Goal: Task Accomplishment & Management: Manage account settings

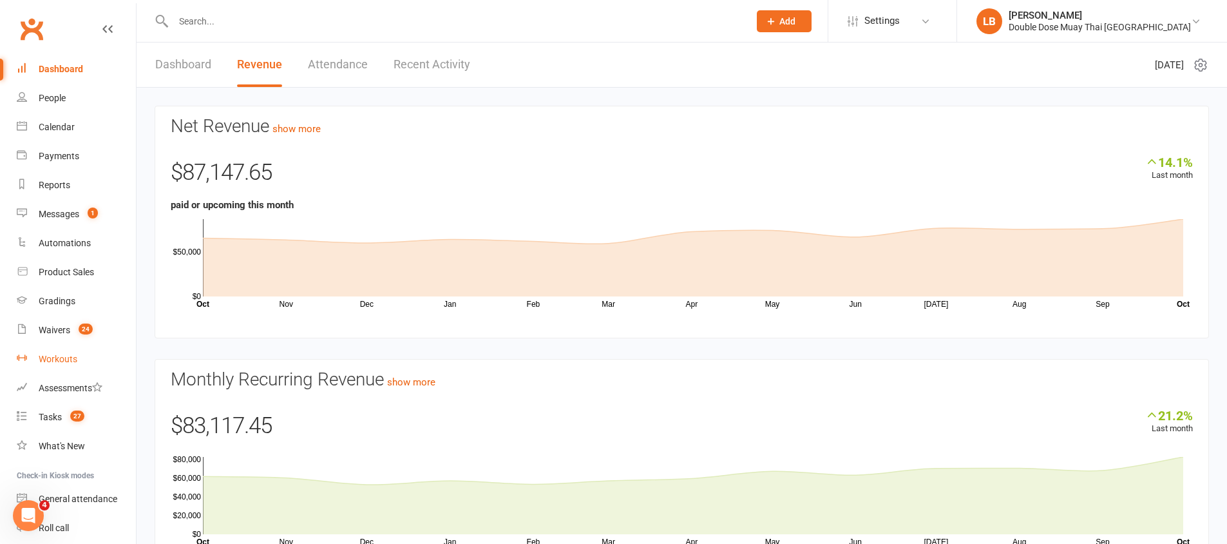
scroll to position [2, 0]
click at [66, 219] on link "Messages 1" at bounding box center [76, 214] width 119 height 29
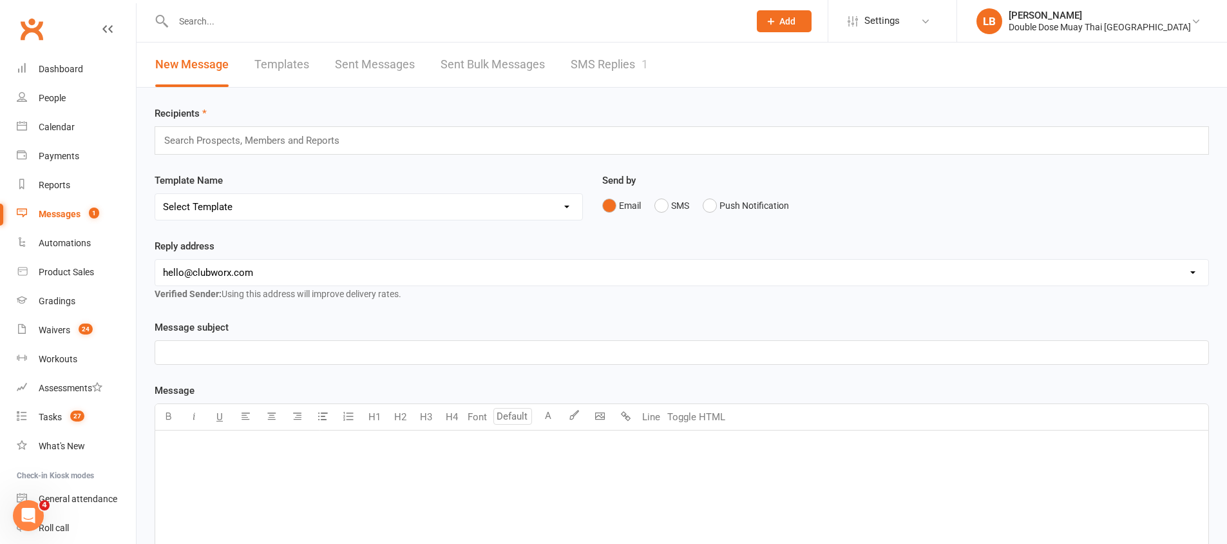
click at [191, 26] on input "text" at bounding box center [454, 21] width 571 height 18
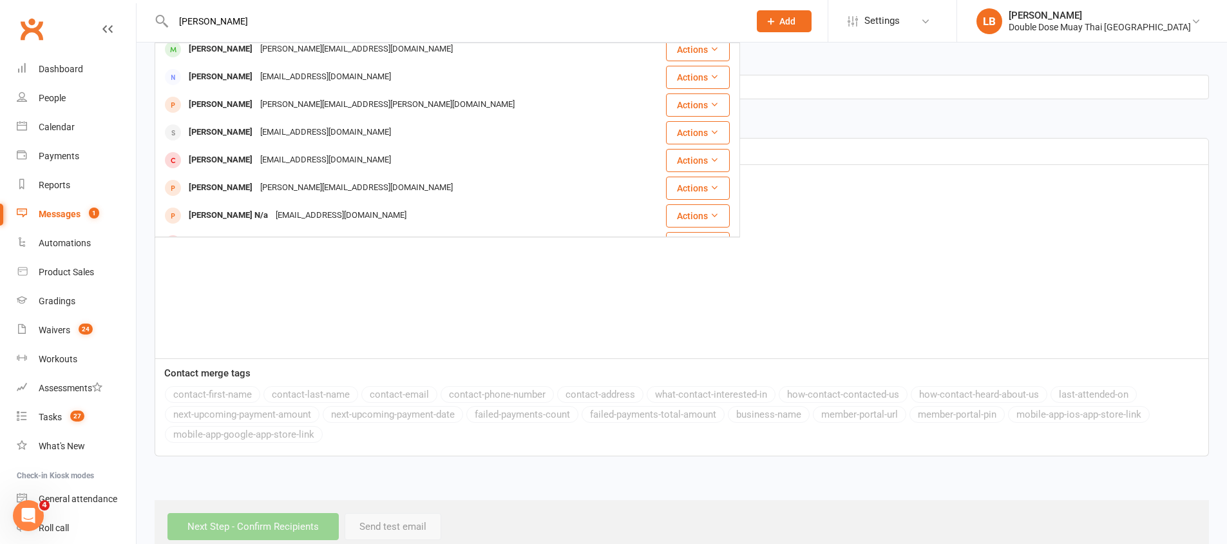
scroll to position [44, 0]
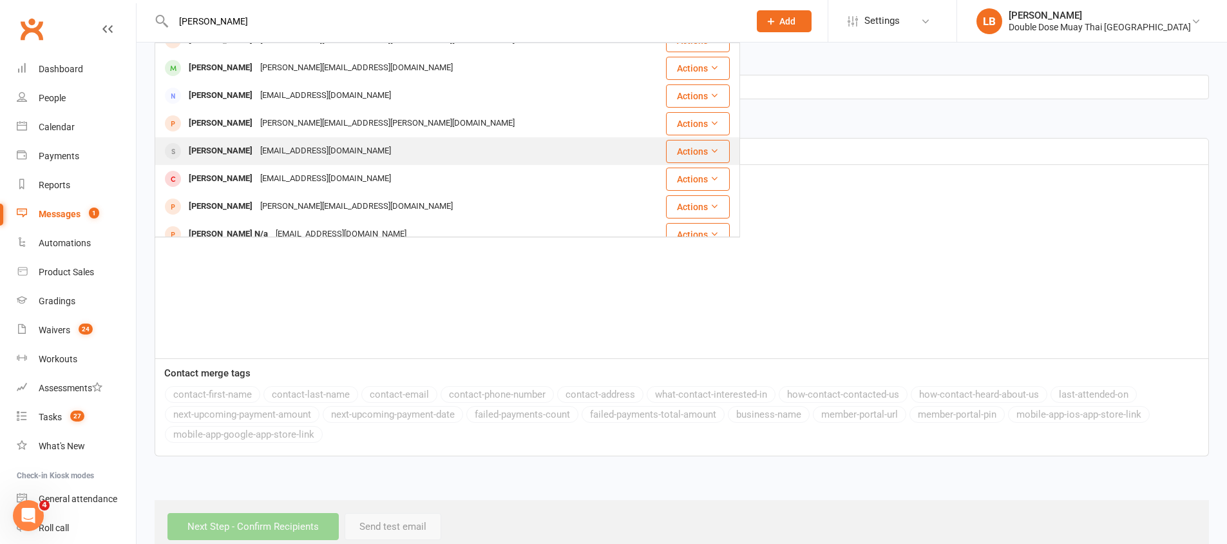
type input "[PERSON_NAME]"
click at [242, 145] on div "[PERSON_NAME]" at bounding box center [220, 151] width 71 height 19
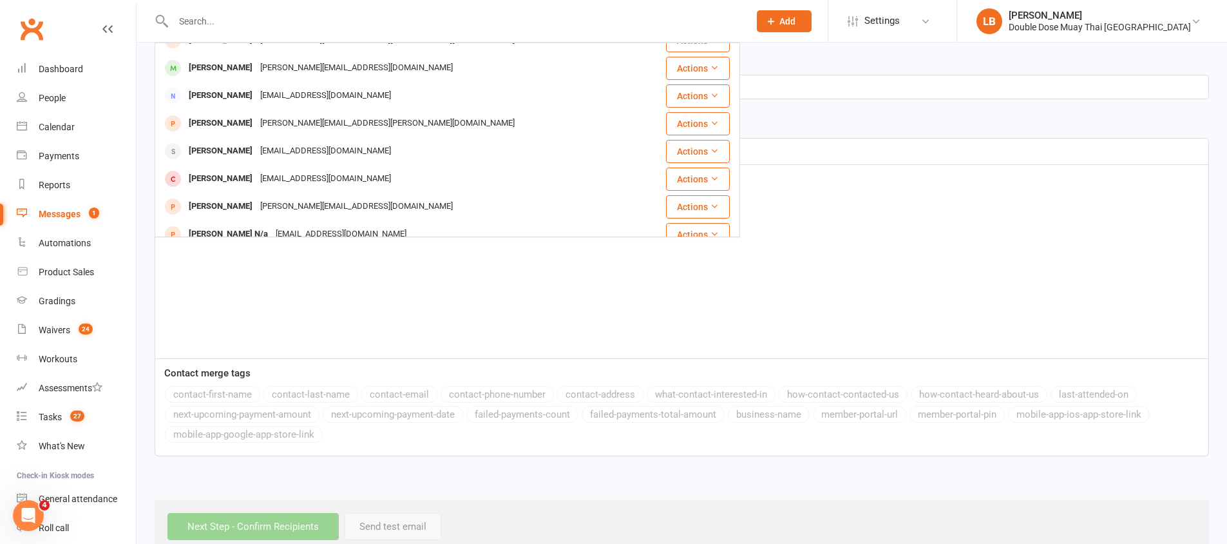
scroll to position [122, 0]
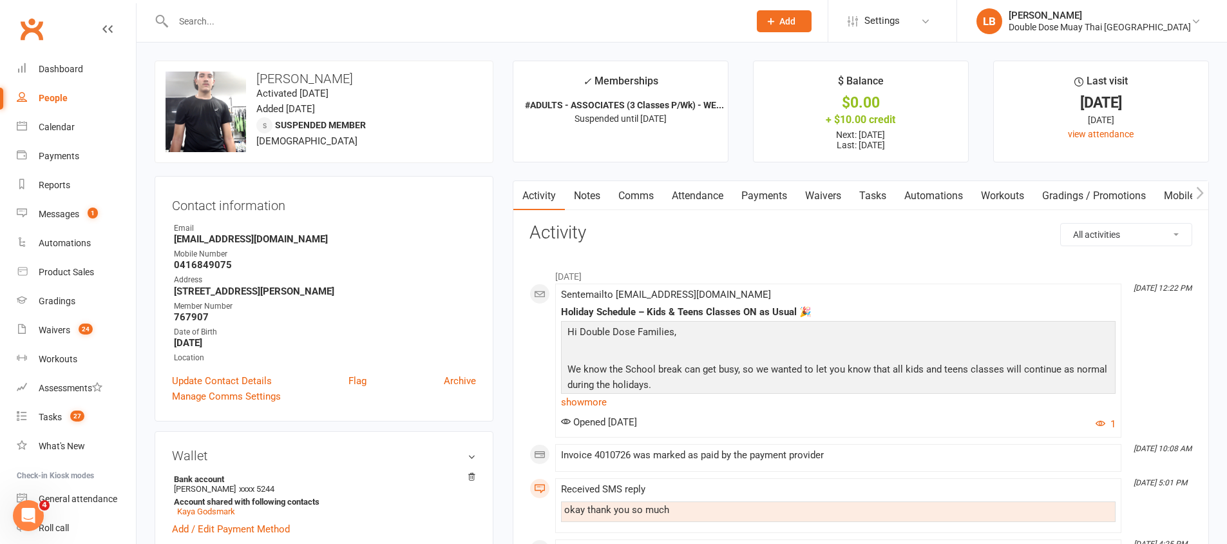
click at [643, 198] on link "Comms" at bounding box center [635, 196] width 53 height 30
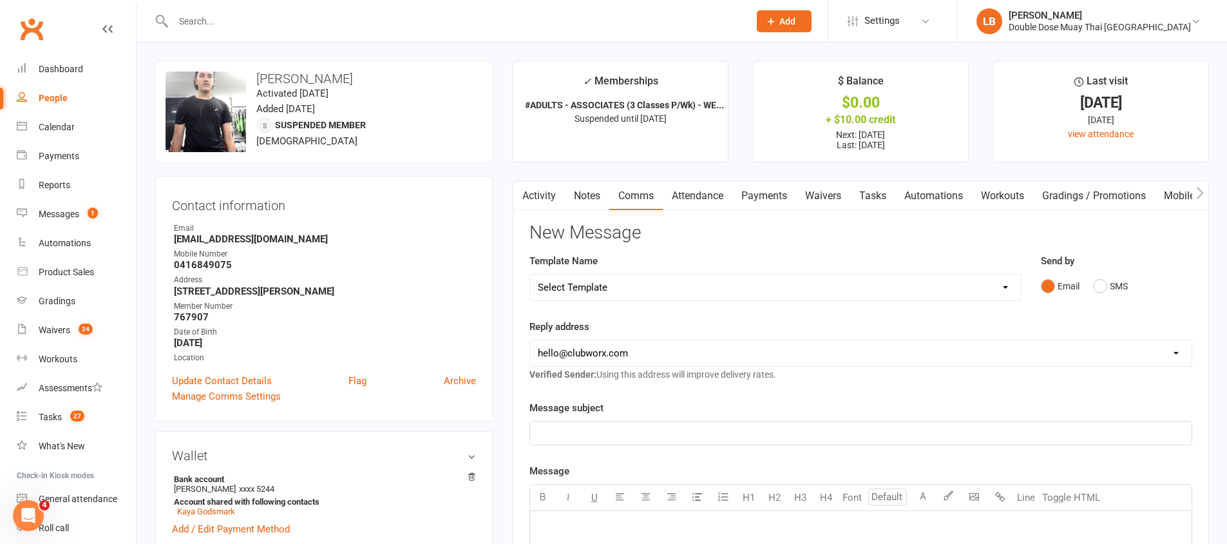
click at [579, 195] on link "Notes" at bounding box center [587, 196] width 44 height 30
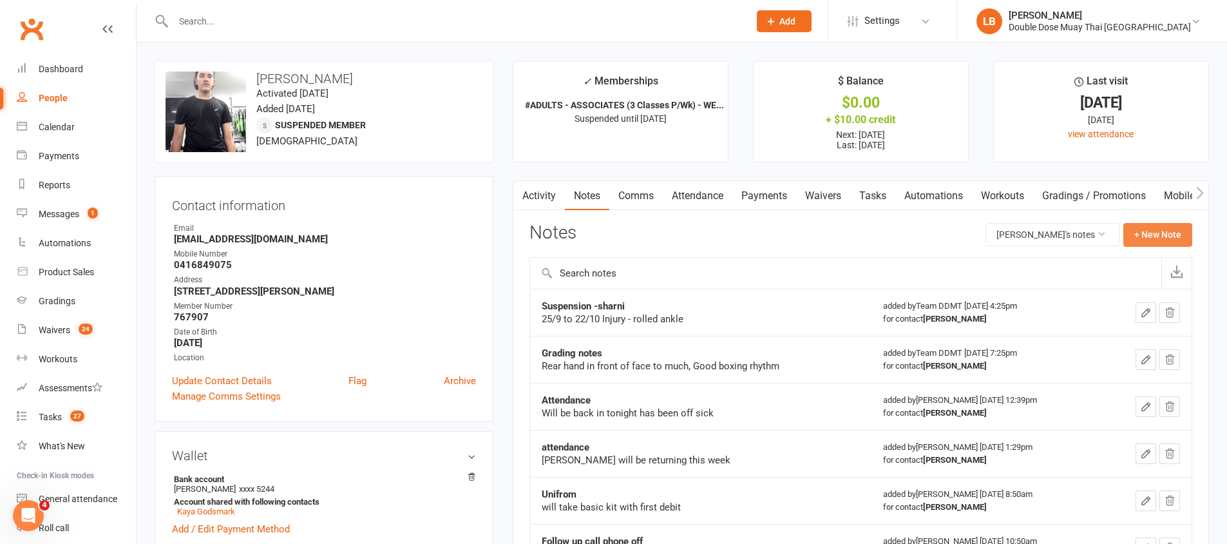
click at [1162, 234] on button "+ New Note" at bounding box center [1157, 234] width 69 height 23
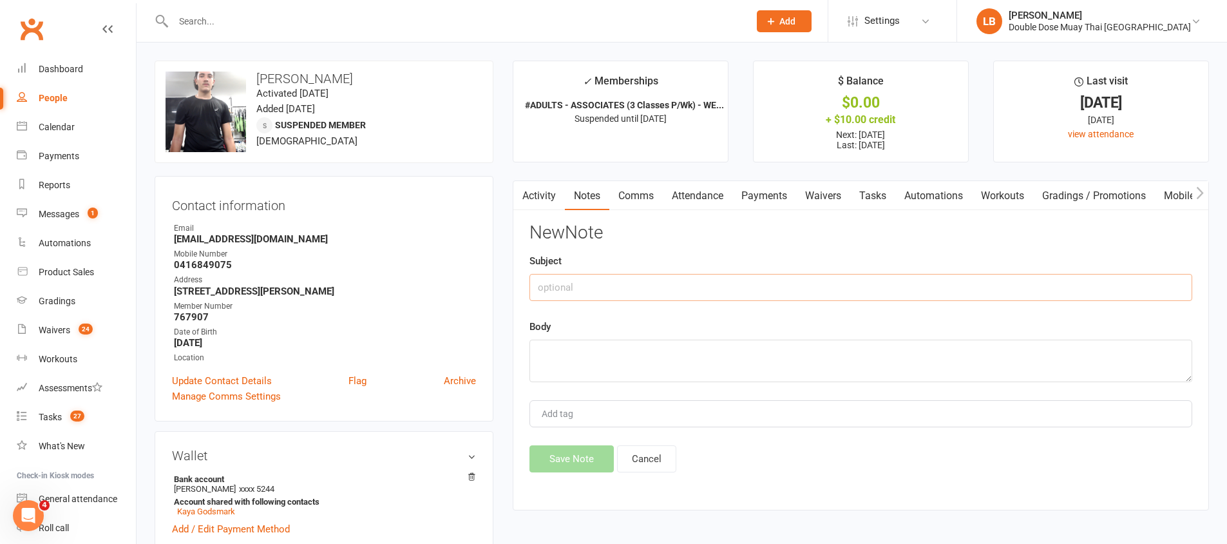
click at [607, 277] on input "text" at bounding box center [860, 287] width 663 height 27
type input "Ndis payments"
drag, startPoint x: 576, startPoint y: 361, endPoint x: 603, endPoint y: 380, distance: 33.4
click at [597, 376] on div "Body Have ivoiced tweed coa" at bounding box center [860, 350] width 663 height 63
click at [576, 354] on textarea "Have ivoiced tweed coa" at bounding box center [860, 360] width 663 height 43
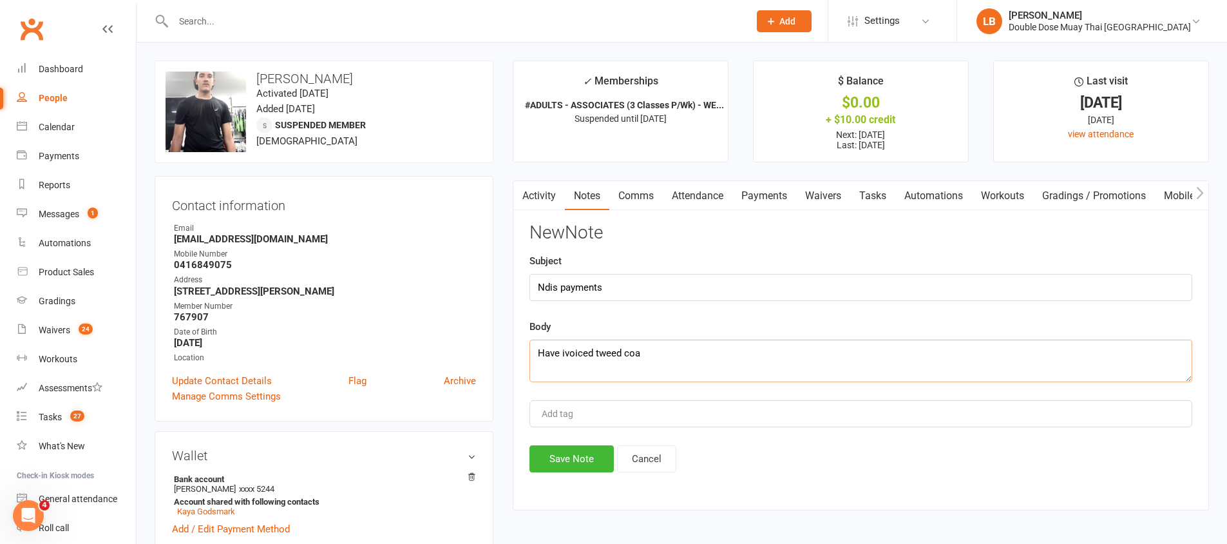
click at [567, 355] on textarea "Have ivoiced tweed coa" at bounding box center [860, 360] width 663 height 43
click at [602, 351] on textarea "Have invoiced tweed coa" at bounding box center [860, 360] width 663 height 43
click at [652, 352] on textarea "Have invoiced tweed coa" at bounding box center [860, 360] width 663 height 43
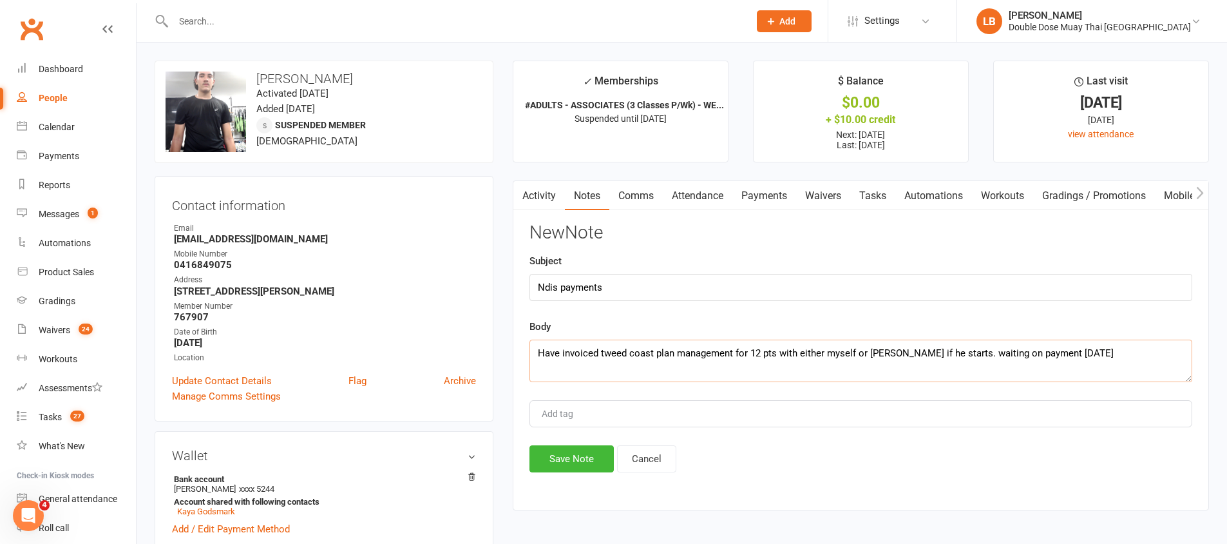
type textarea "Have invoiced tweed coast plan management for 12 pts with either myself or [PER…"
click at [569, 475] on div "Activity Notes Comms Attendance Payments Waivers Tasks Automations Workouts Gra…" at bounding box center [861, 345] width 696 height 330
click at [570, 462] on button "Save Note" at bounding box center [571, 458] width 84 height 27
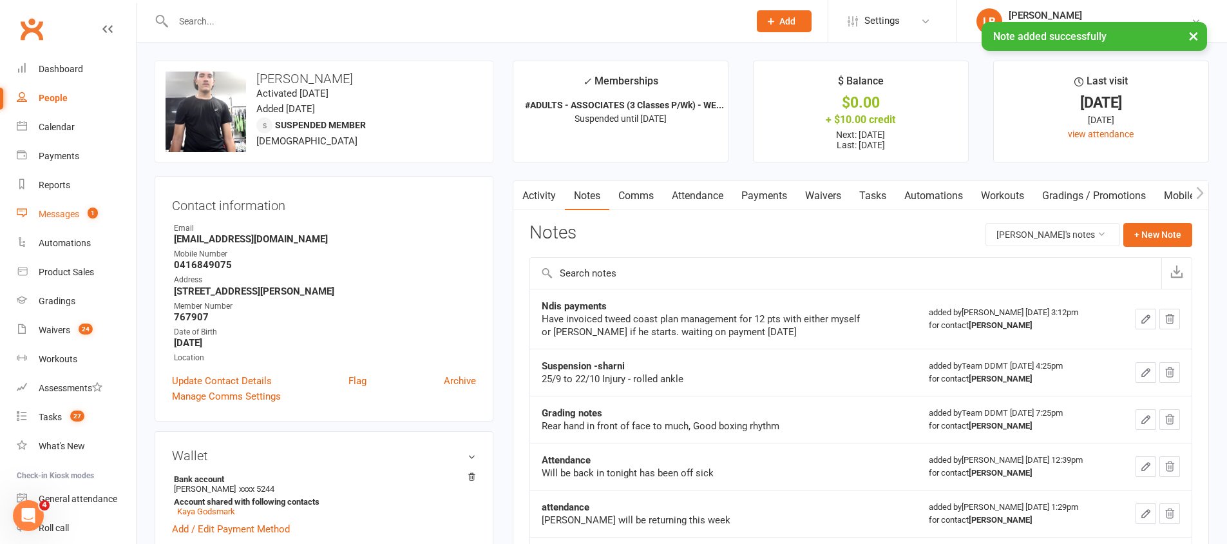
click at [78, 214] on div "Messages" at bounding box center [59, 214] width 41 height 10
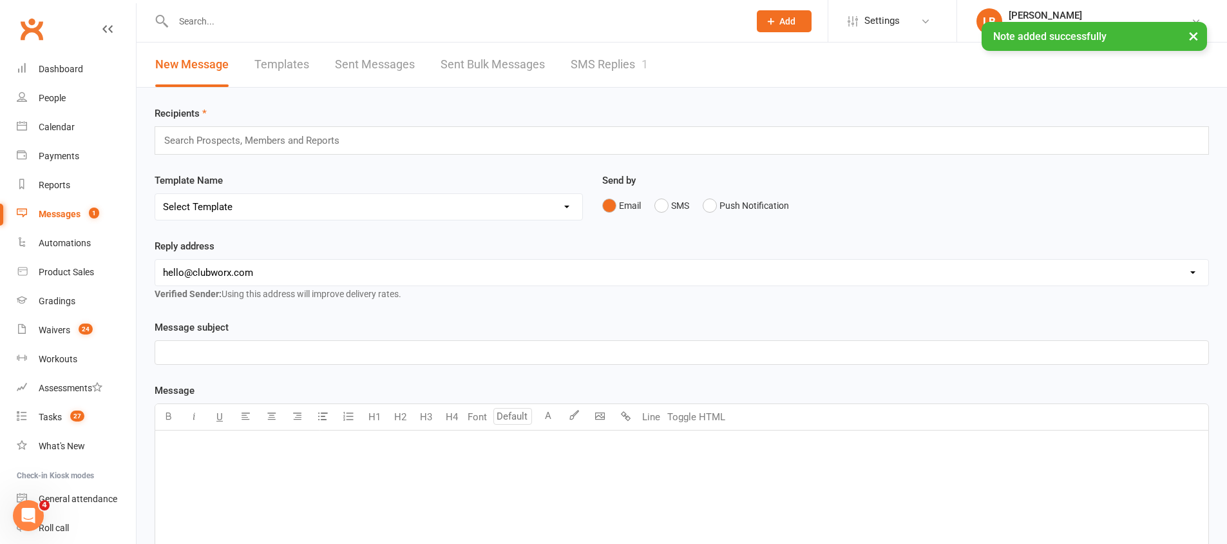
click at [610, 64] on link "SMS Replies 1" at bounding box center [609, 65] width 77 height 44
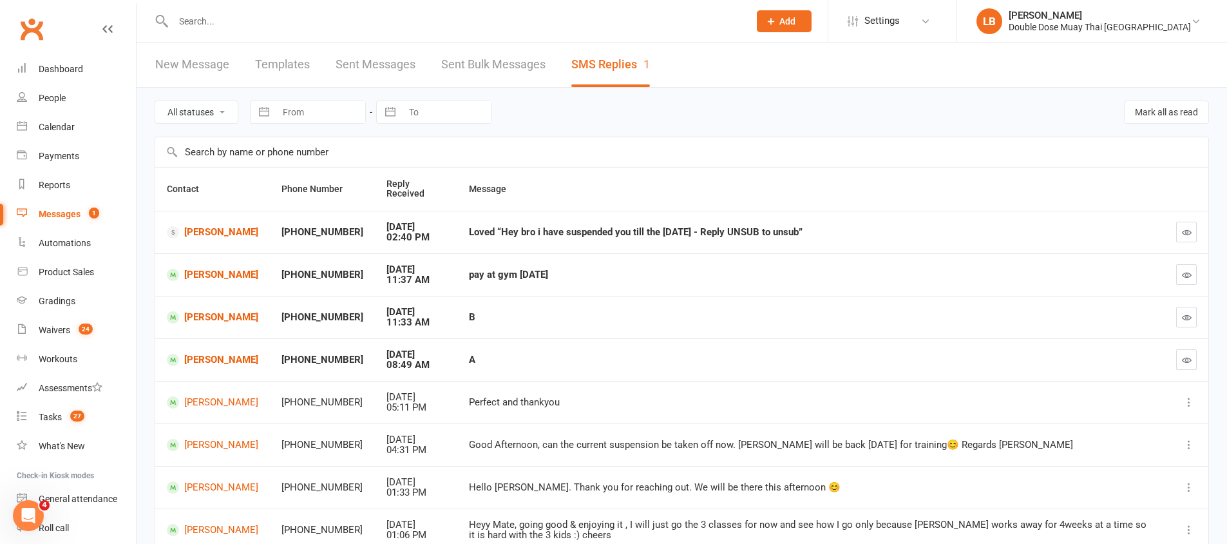
click at [482, 239] on td "Loved “Hey bro i have suspended you till the [DATE] - Reply UNSUB to unsub”" at bounding box center [810, 232] width 707 height 43
drag, startPoint x: 482, startPoint y: 239, endPoint x: 681, endPoint y: 262, distance: 199.7
click at [650, 259] on tbody "[PERSON_NAME] +61416312175 [DATE] 02:40 PM Loved “Hey bro i have suspended you …" at bounding box center [681, 423] width 1053 height 425
drag, startPoint x: 713, startPoint y: 262, endPoint x: 716, endPoint y: 244, distance: 18.3
click at [713, 260] on td "pay at gym [DATE]" at bounding box center [810, 274] width 707 height 43
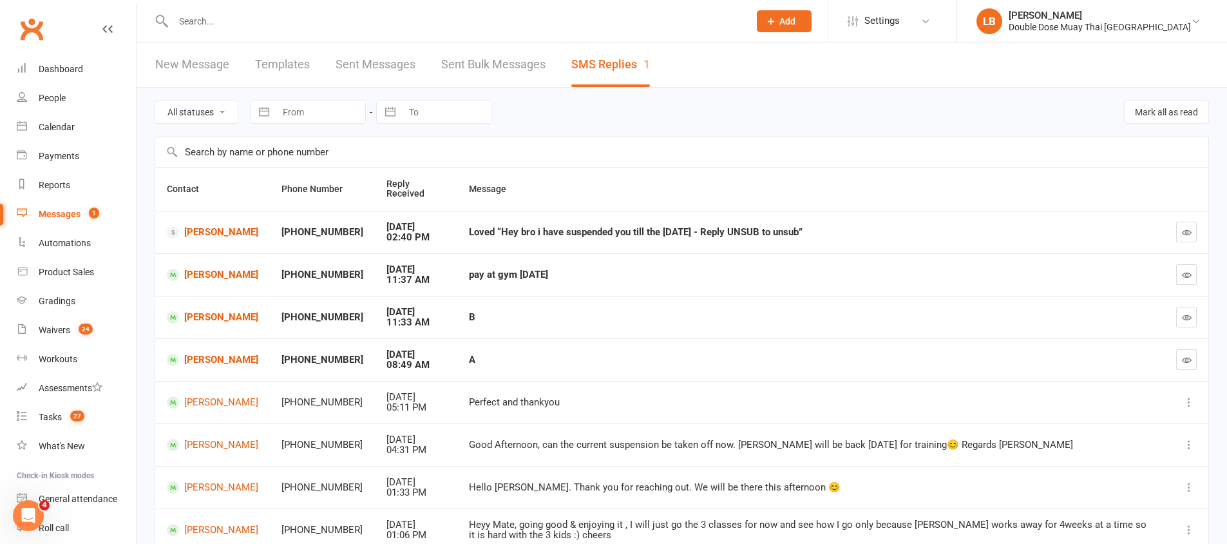
drag, startPoint x: 786, startPoint y: 234, endPoint x: 408, endPoint y: 217, distance: 378.4
click at [412, 217] on tr "[PERSON_NAME] +61416312175 [DATE] 02:40 PM Loved “Hey bro i have suspended you …" at bounding box center [681, 232] width 1053 height 43
click at [1191, 229] on button "button" at bounding box center [1186, 232] width 21 height 21
click at [67, 64] on div "Dashboard" at bounding box center [61, 69] width 44 height 10
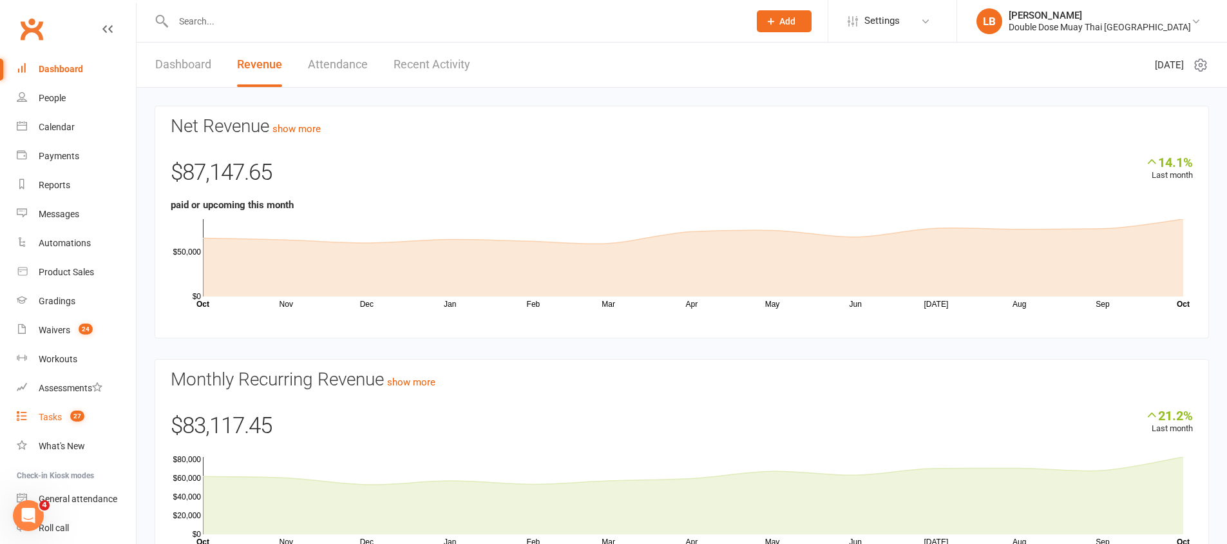
click at [77, 412] on span "27" at bounding box center [77, 415] width 14 height 11
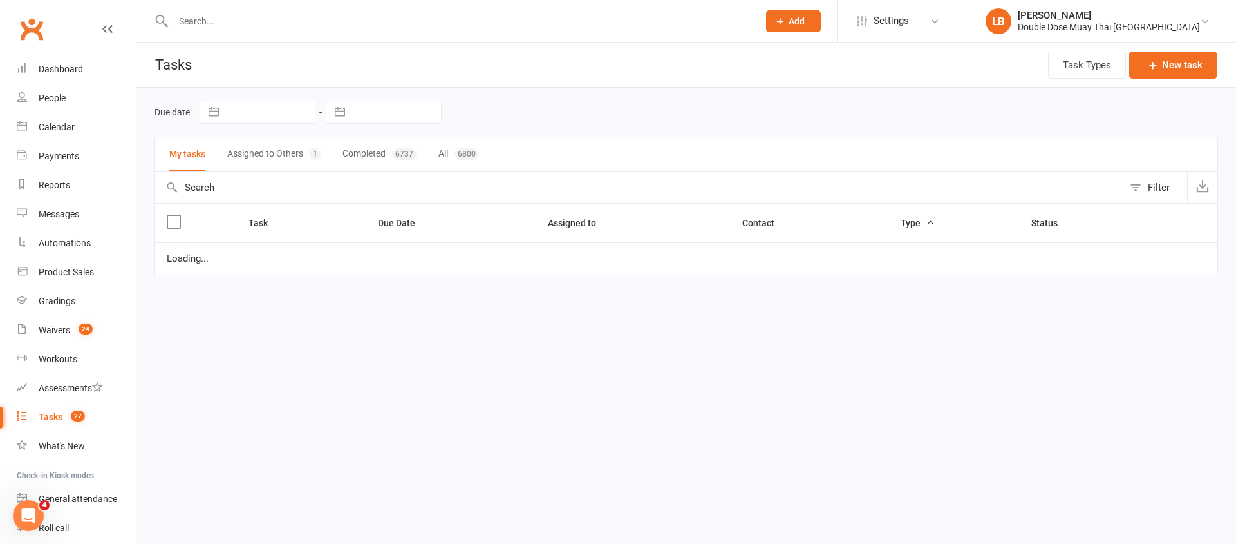
select select "started"
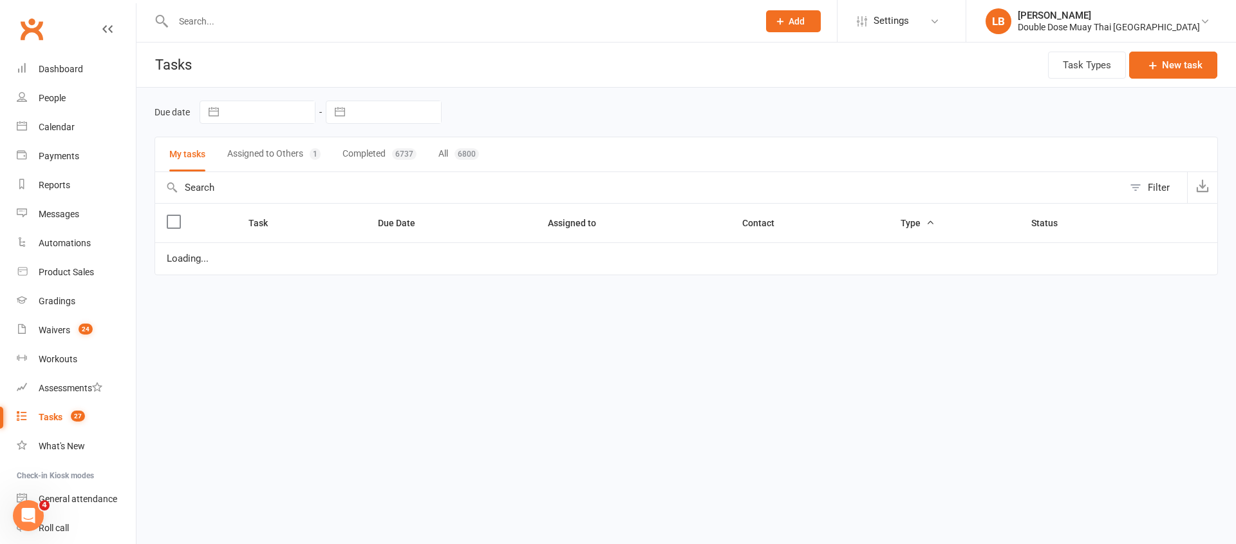
select select "started"
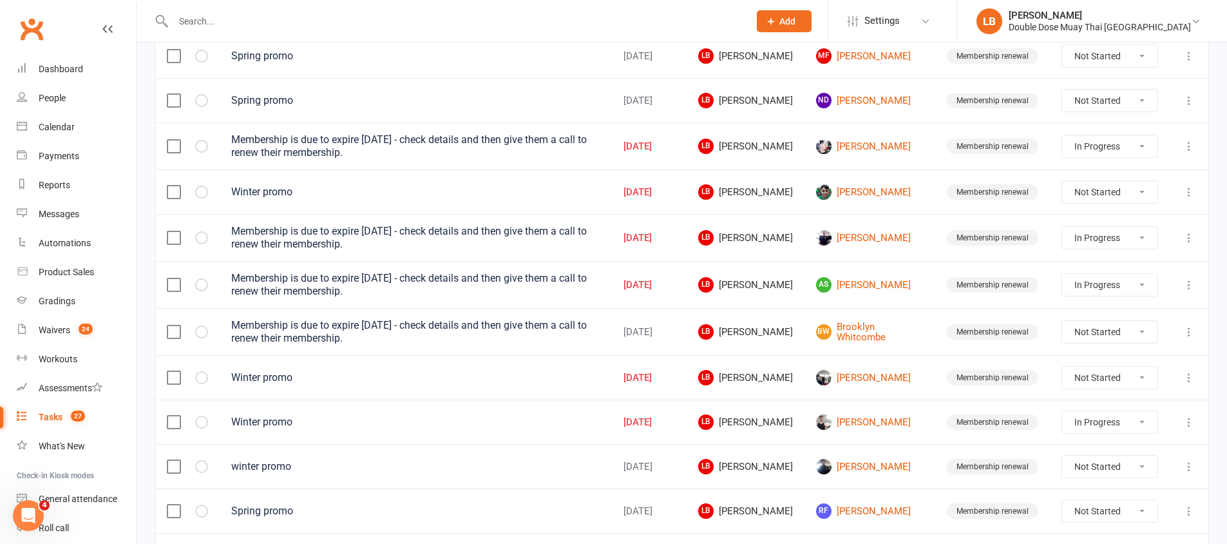
scroll to position [455, 0]
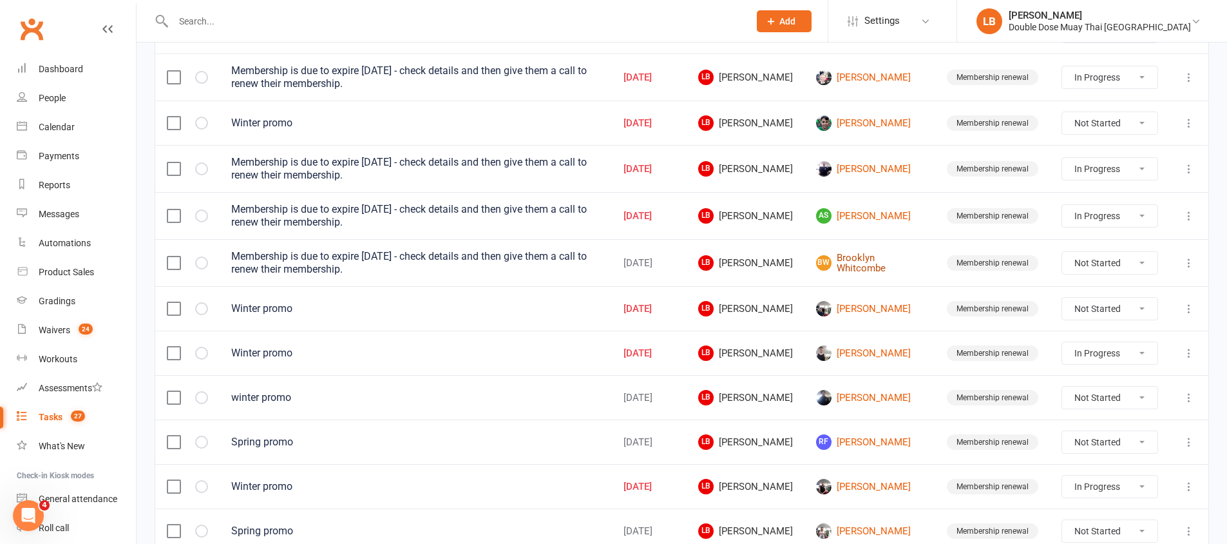
click at [874, 263] on link "BW [GEOGRAPHIC_DATA]" at bounding box center [870, 262] width 108 height 21
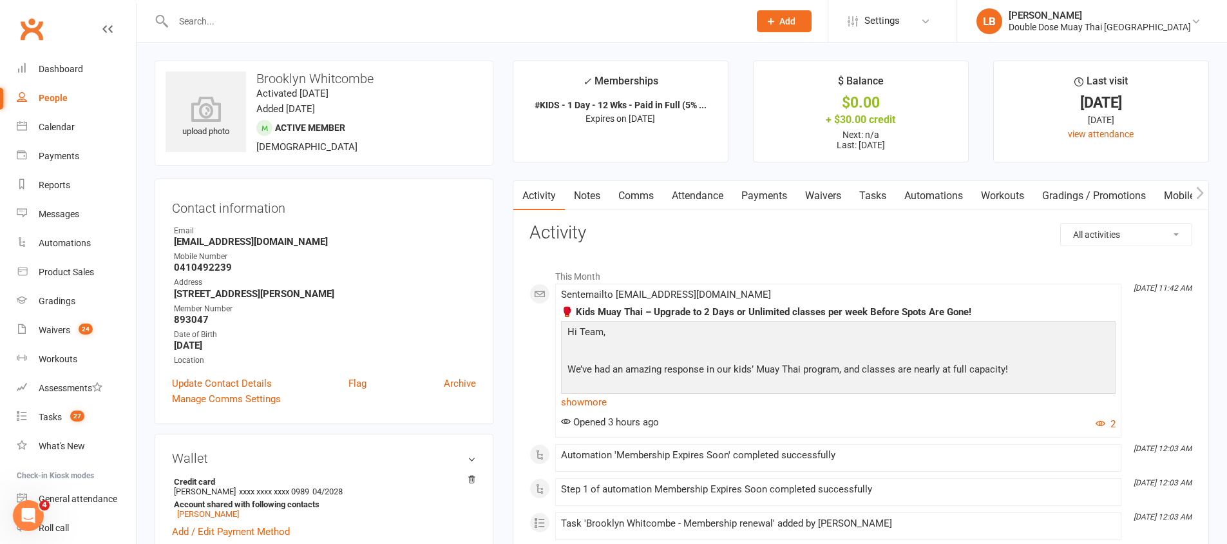
click at [642, 187] on link "Comms" at bounding box center [635, 196] width 53 height 30
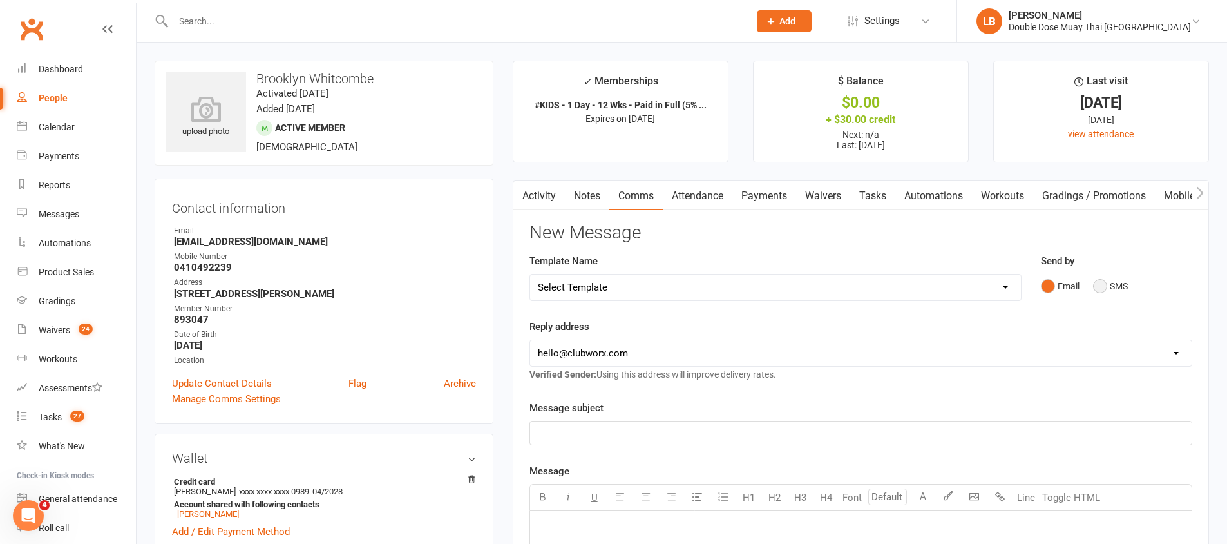
click at [1098, 285] on button "SMS" at bounding box center [1110, 286] width 35 height 24
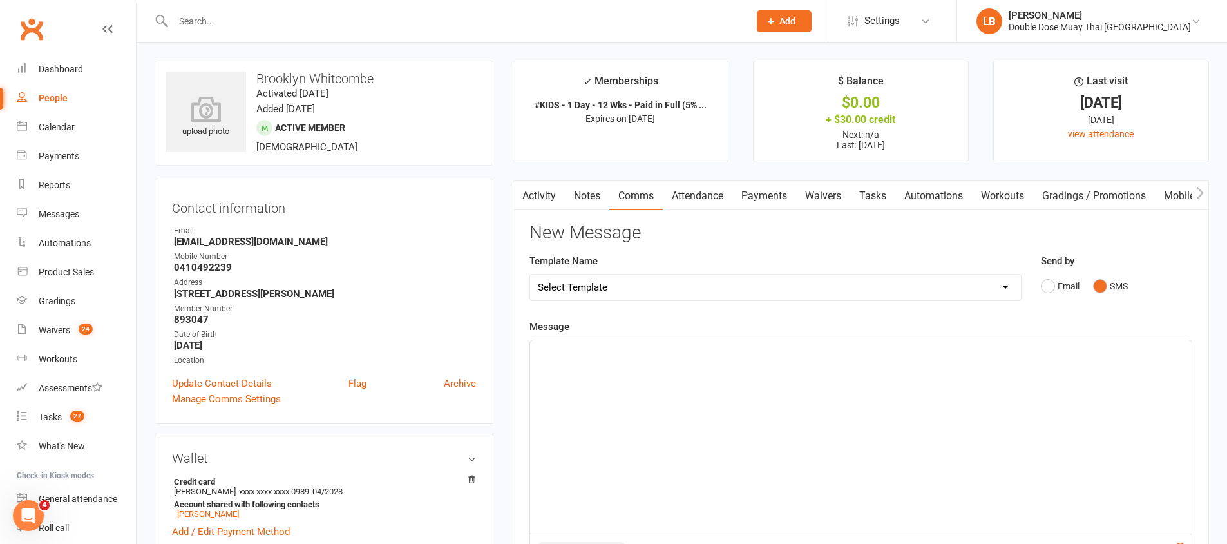
click at [725, 409] on div "﻿" at bounding box center [860, 436] width 661 height 193
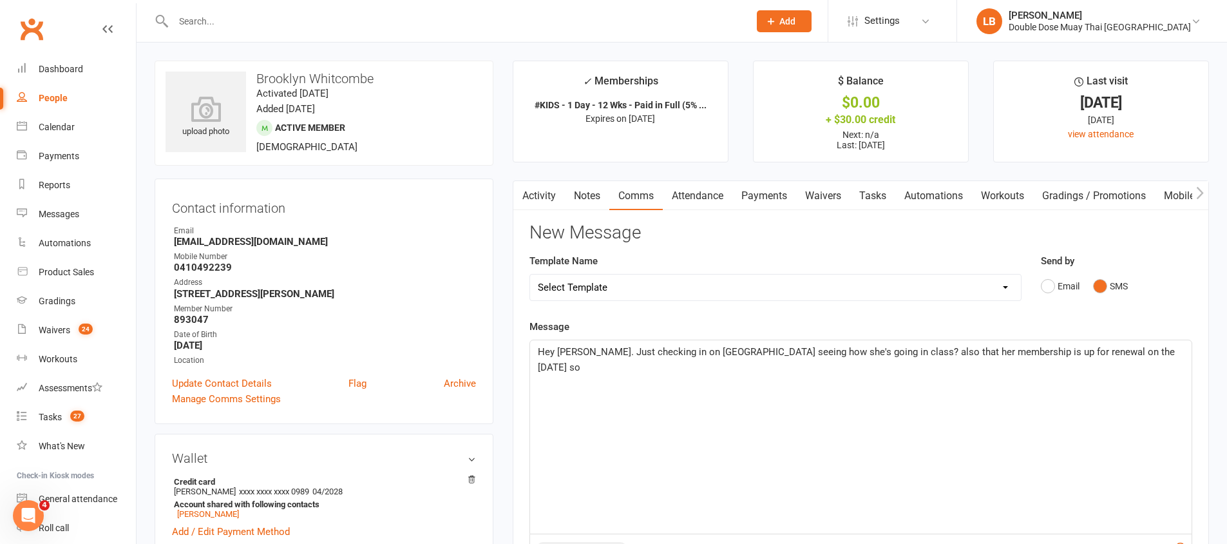
click at [1130, 353] on p "Hey [PERSON_NAME]. Just checking in on [GEOGRAPHIC_DATA] seeing how she's going…" at bounding box center [861, 359] width 646 height 31
click at [1129, 352] on p "Hey [PERSON_NAME]. Just checking in on [GEOGRAPHIC_DATA] seeing how she's going…" at bounding box center [861, 359] width 646 height 31
drag, startPoint x: 1122, startPoint y: 350, endPoint x: 1130, endPoint y: 355, distance: 9.8
click at [1130, 355] on p "Hey [PERSON_NAME]. Just checking in on [GEOGRAPHIC_DATA] seeing how she's going…" at bounding box center [861, 359] width 646 height 31
drag, startPoint x: 1124, startPoint y: 355, endPoint x: 1109, endPoint y: 355, distance: 14.8
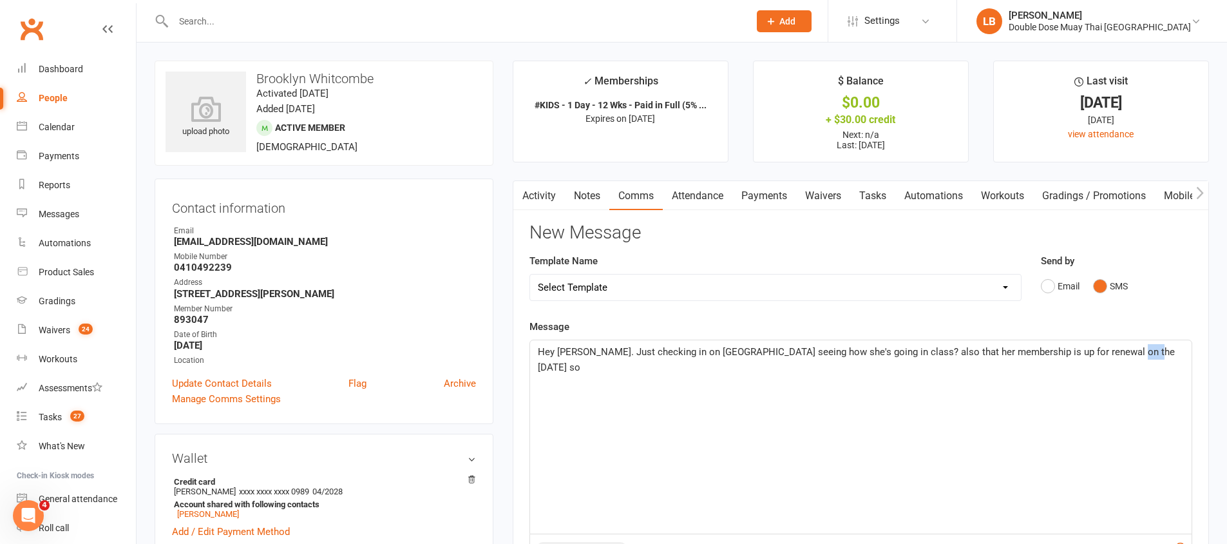
click at [1109, 355] on span "Hey [PERSON_NAME]. Just checking in on [GEOGRAPHIC_DATA] seeing how she's going…" at bounding box center [857, 359] width 639 height 27
click at [1138, 350] on span "Hey [PERSON_NAME]. Just checking in on [GEOGRAPHIC_DATA] seeing how she's going…" at bounding box center [857, 359] width 639 height 27
click at [1139, 350] on span "Hey [PERSON_NAME]. Just checking in on [GEOGRAPHIC_DATA] seeing how she's going…" at bounding box center [857, 359] width 639 height 27
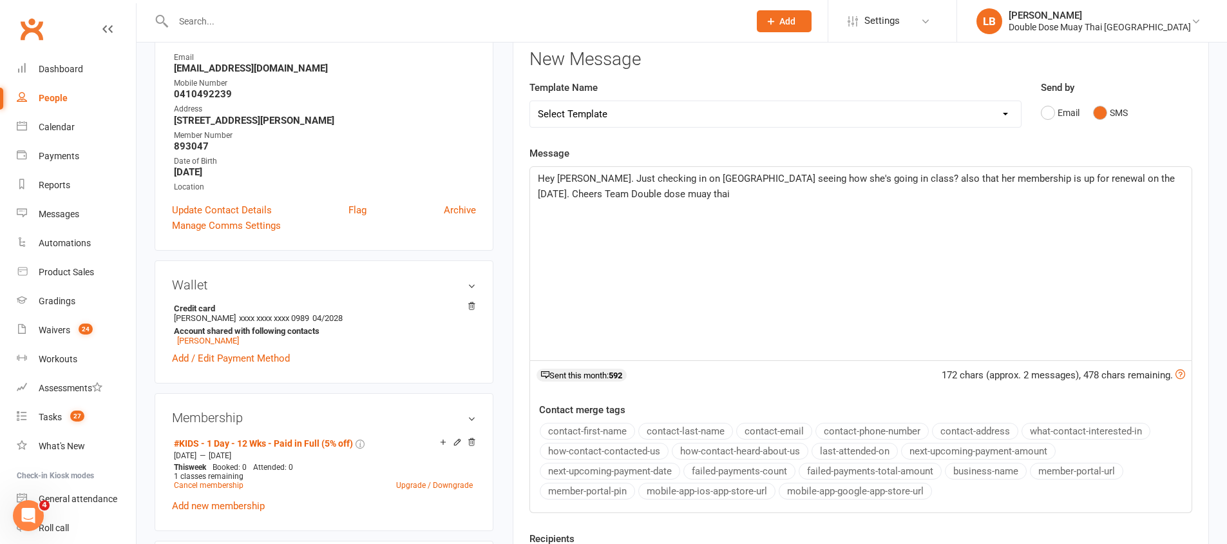
scroll to position [292, 0]
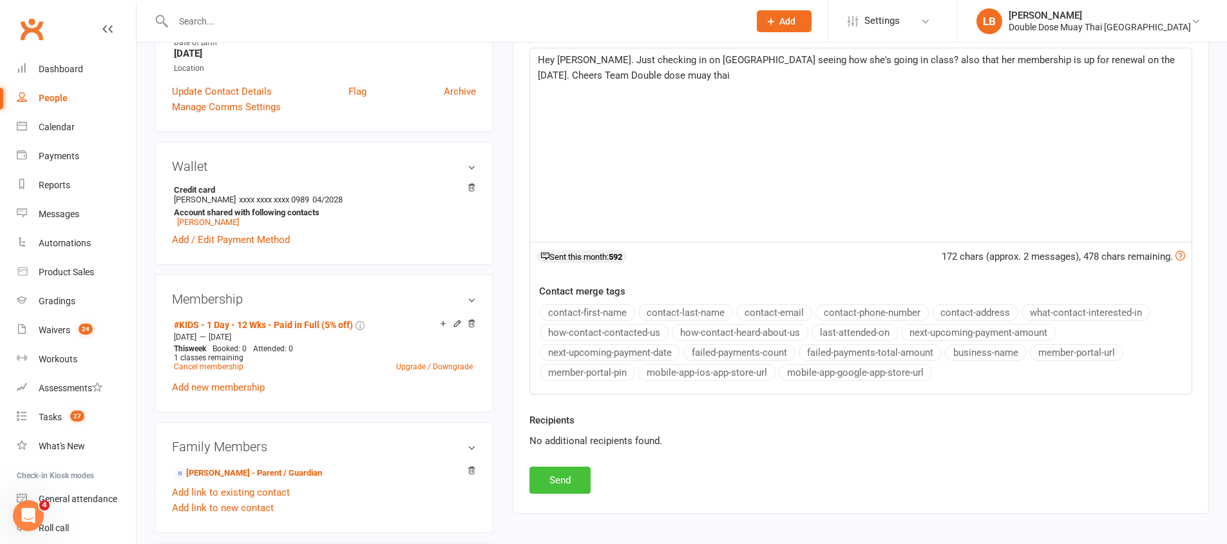
click at [547, 478] on button "Send" at bounding box center [559, 479] width 61 height 27
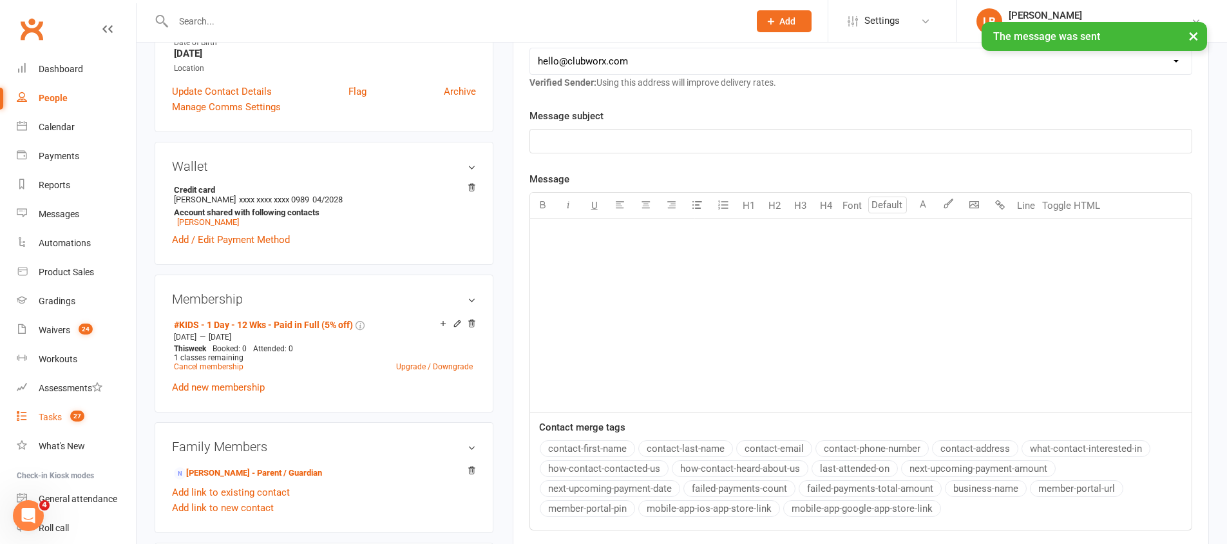
click at [70, 413] on count-badge "27" at bounding box center [74, 417] width 21 height 10
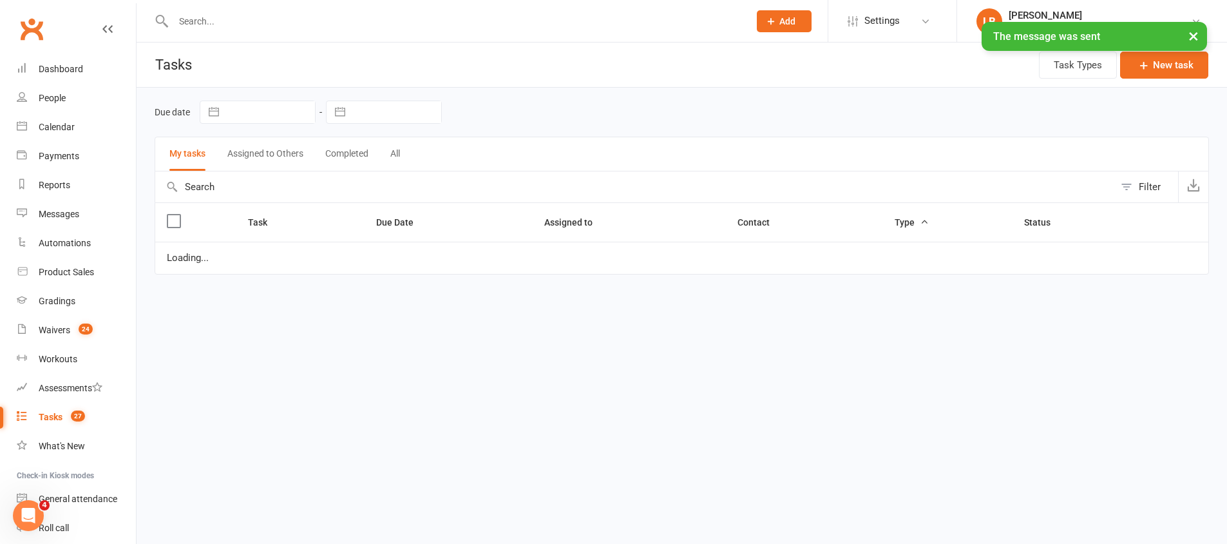
click at [71, 414] on count-badge "27" at bounding box center [74, 417] width 21 height 10
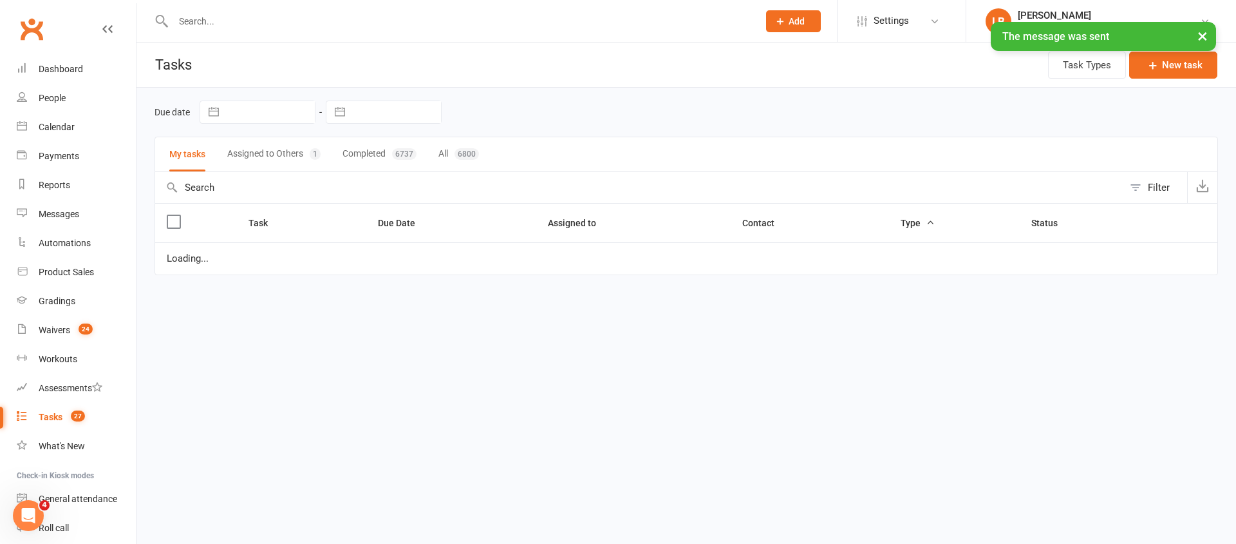
select select "started"
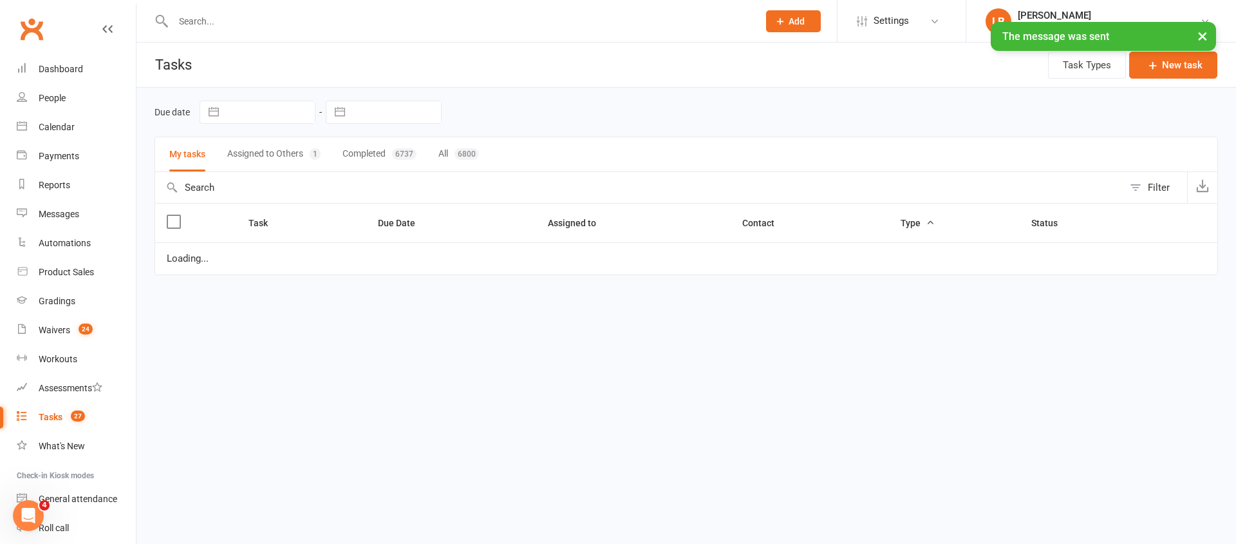
select select "started"
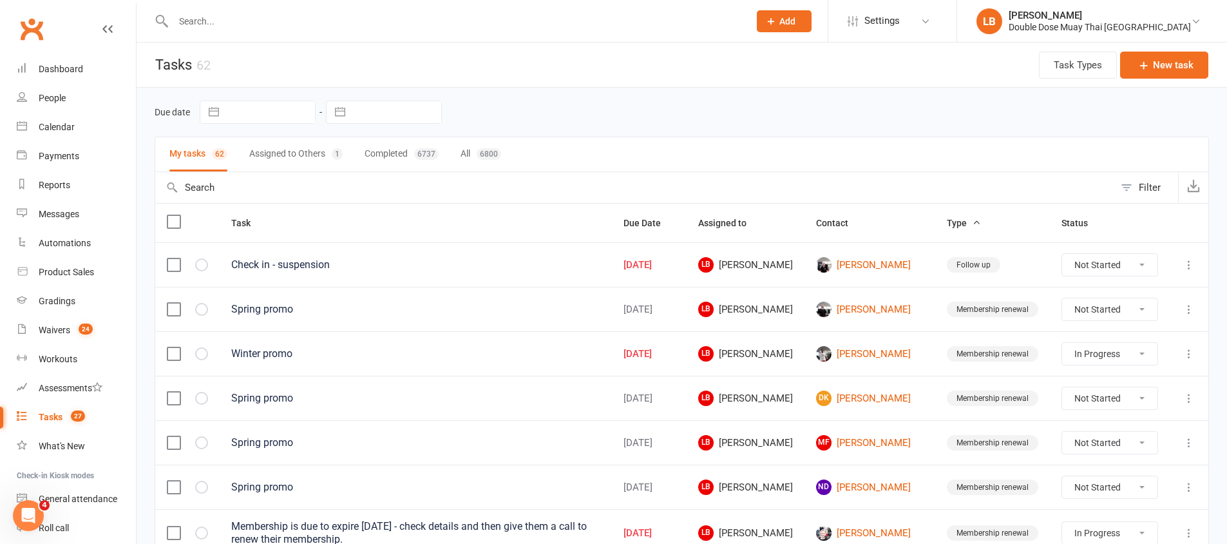
click at [35, 410] on link "Tasks 27" at bounding box center [76, 416] width 119 height 29
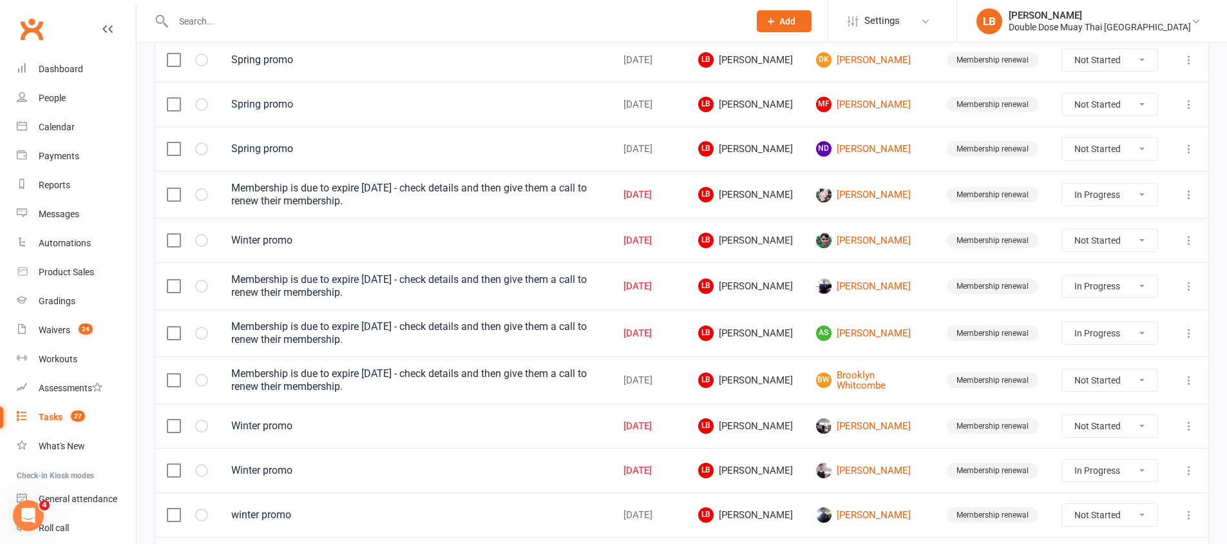
scroll to position [340, 0]
click at [1083, 377] on select "Not Started In Progress Waiting Complete" at bounding box center [1109, 378] width 95 height 22
select select "unstarted"
select select "started"
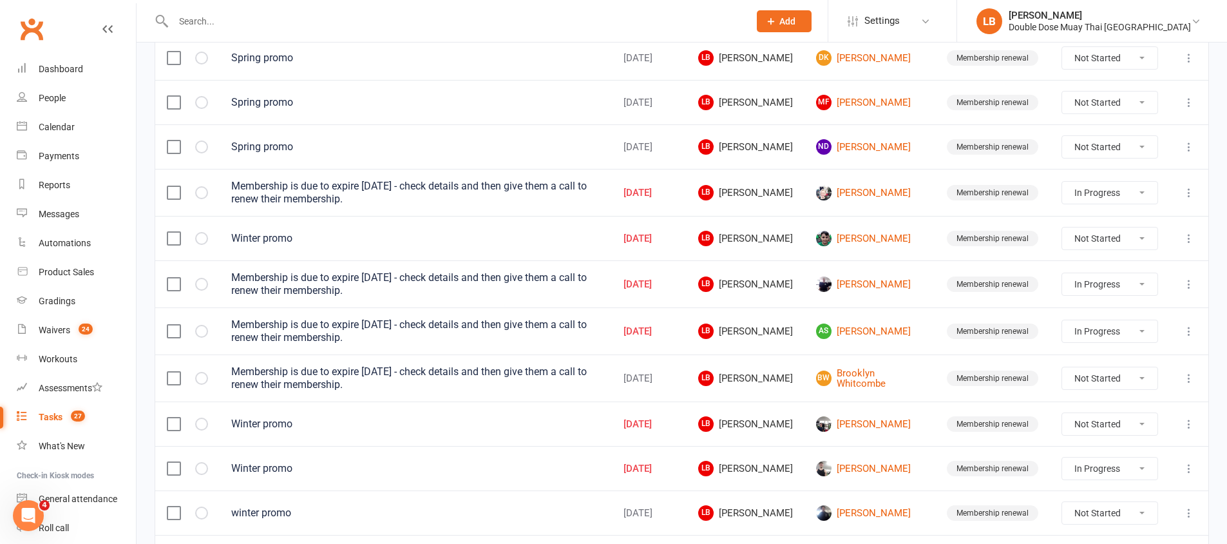
select select "started"
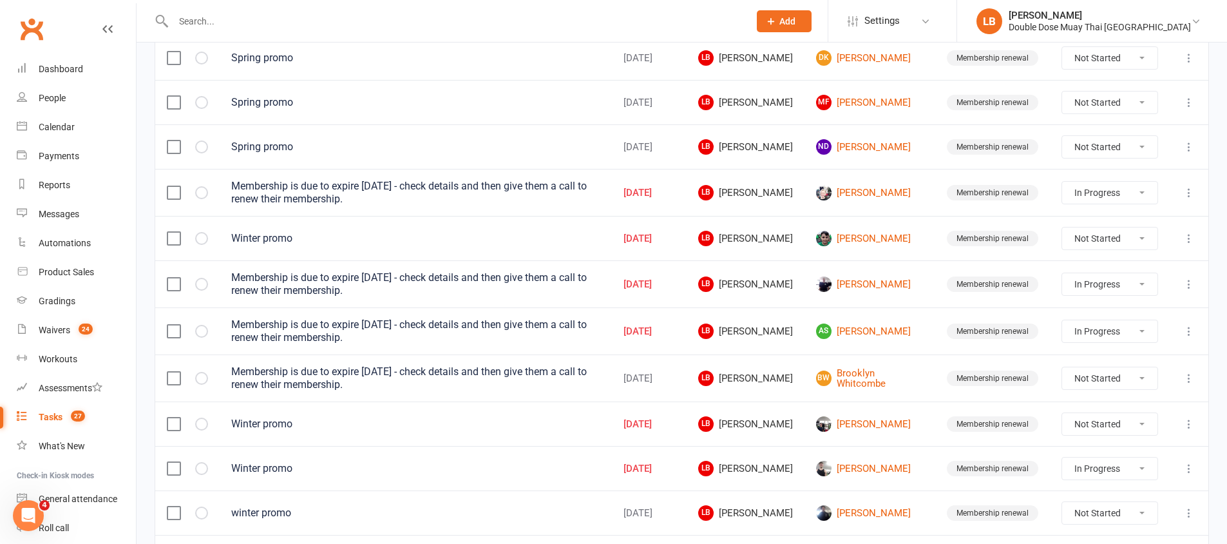
select select "started"
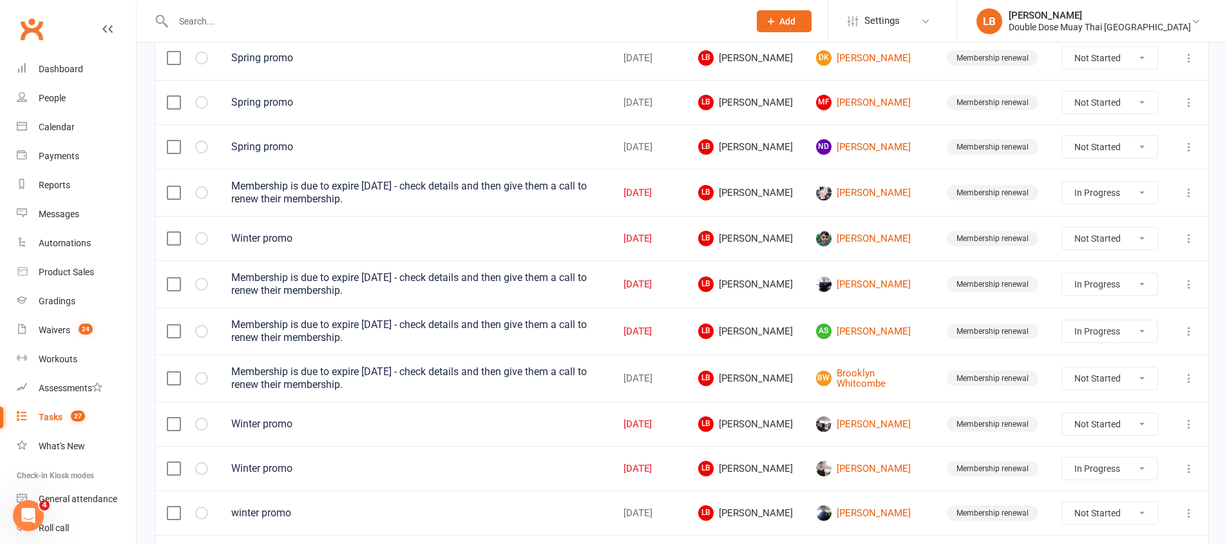
select select "started"
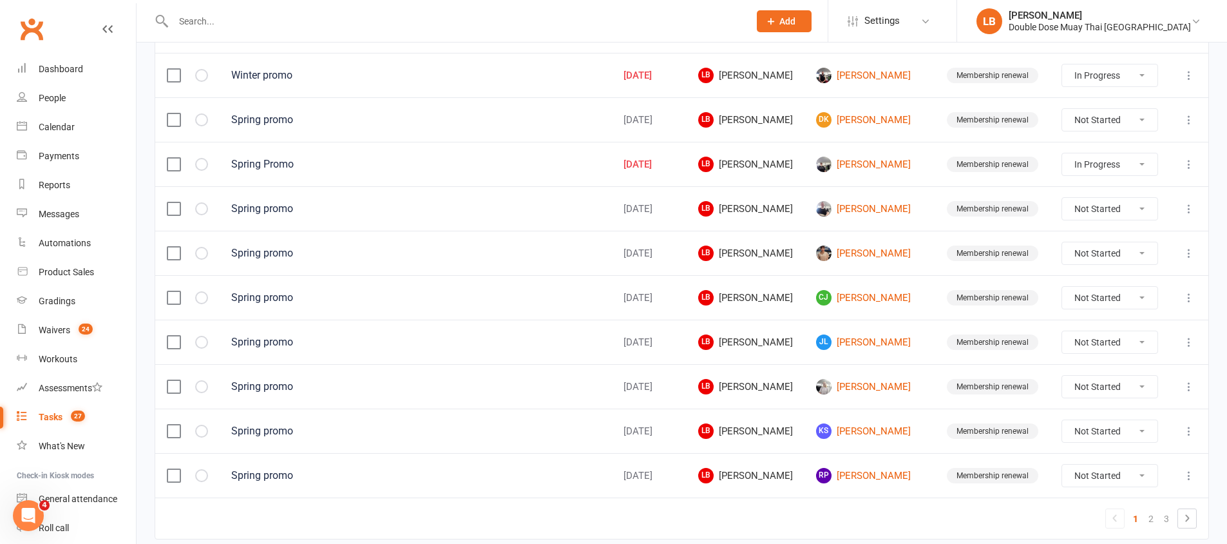
scroll to position [916, 0]
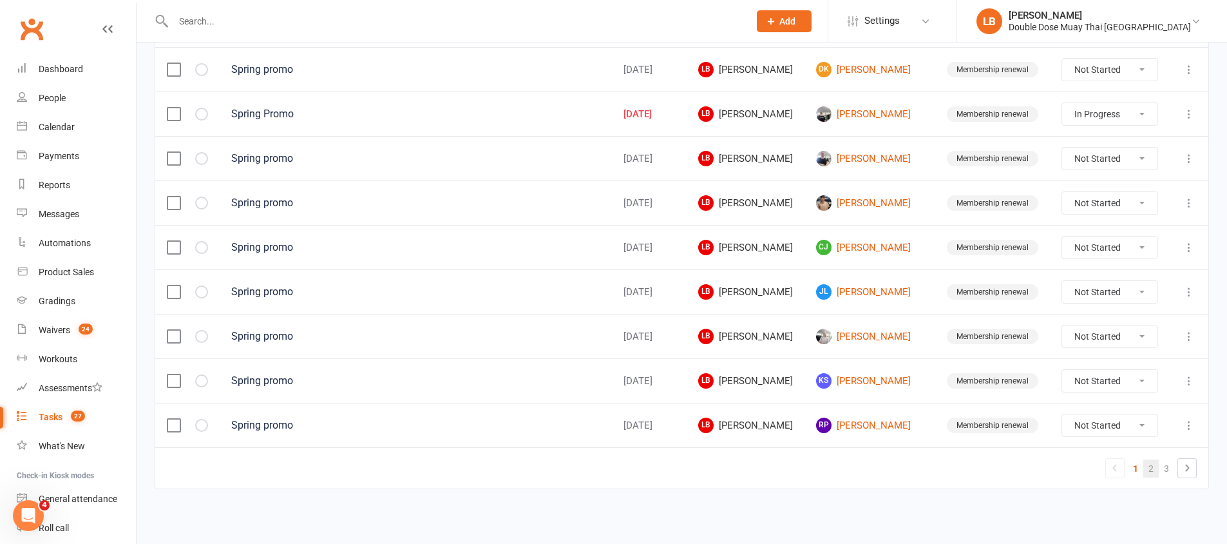
click at [1149, 471] on link "2" at bounding box center [1150, 468] width 15 height 18
select select "started"
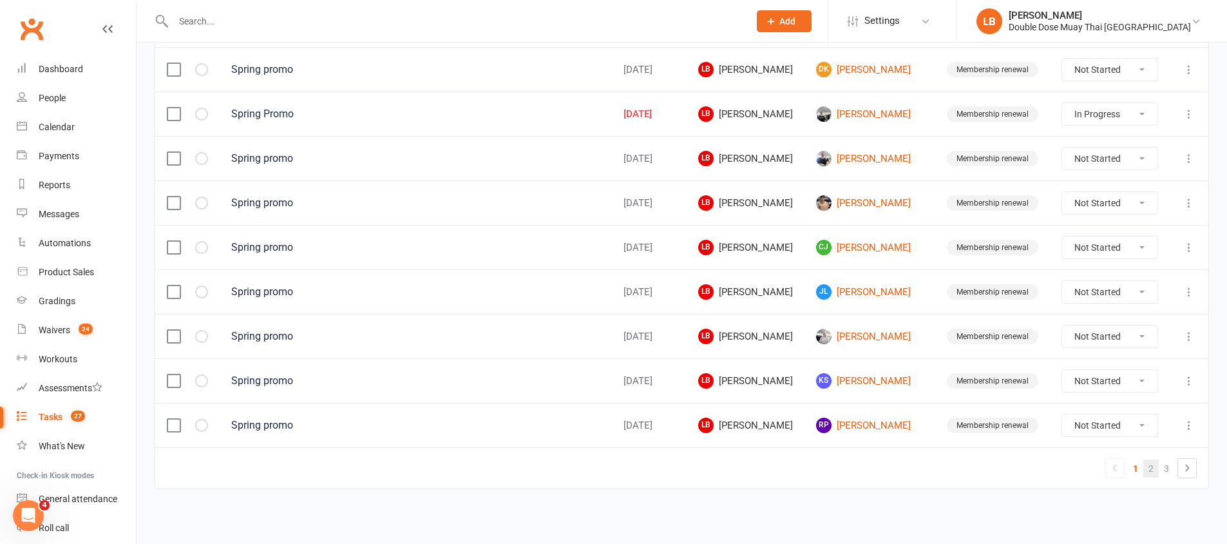
select select "started"
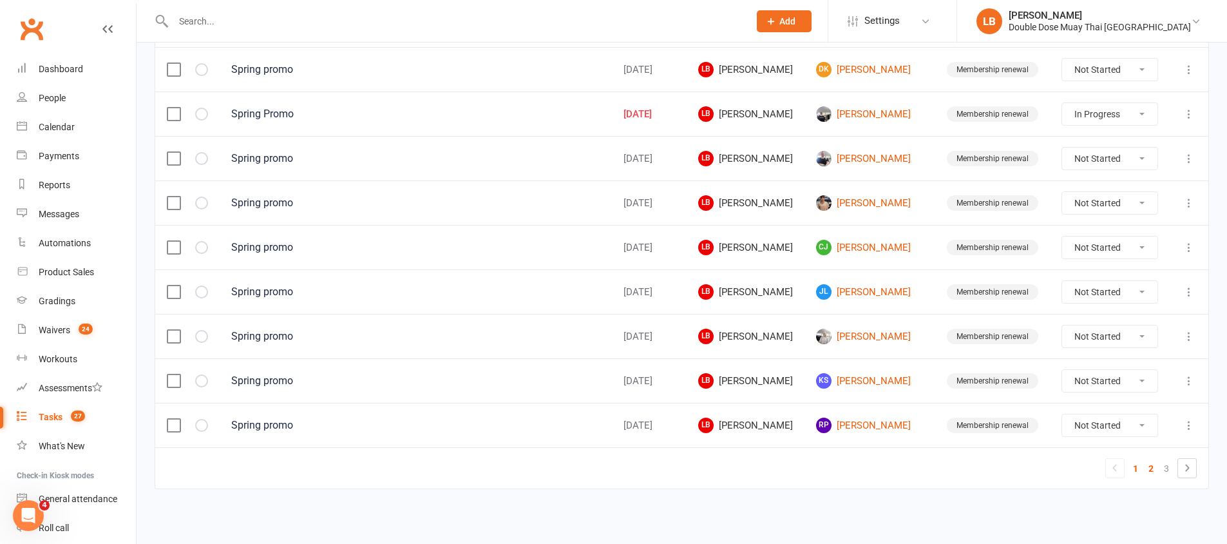
select select "started"
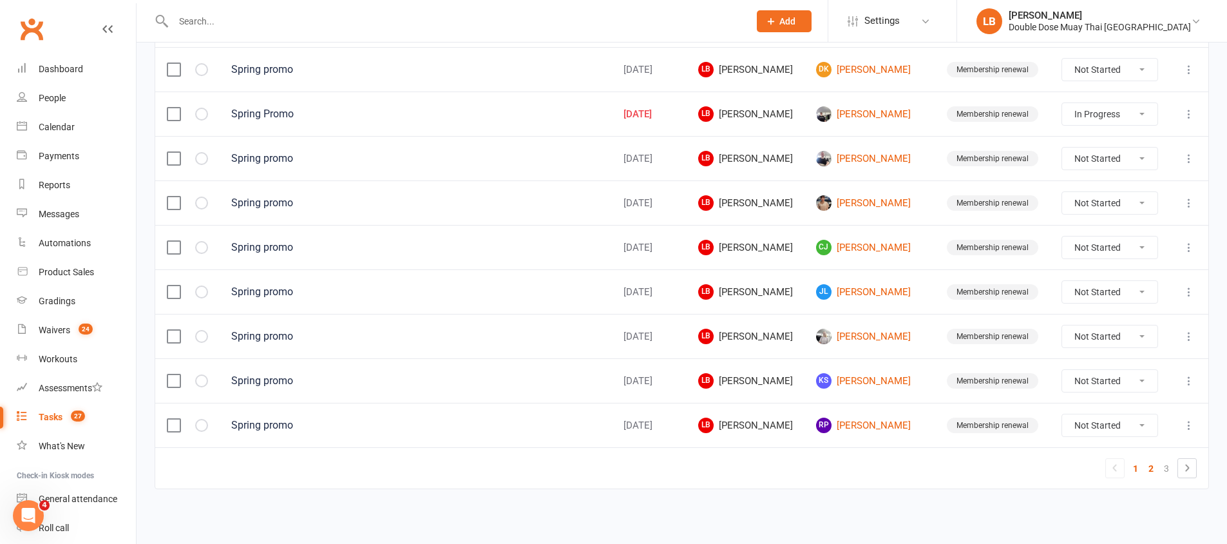
select select "started"
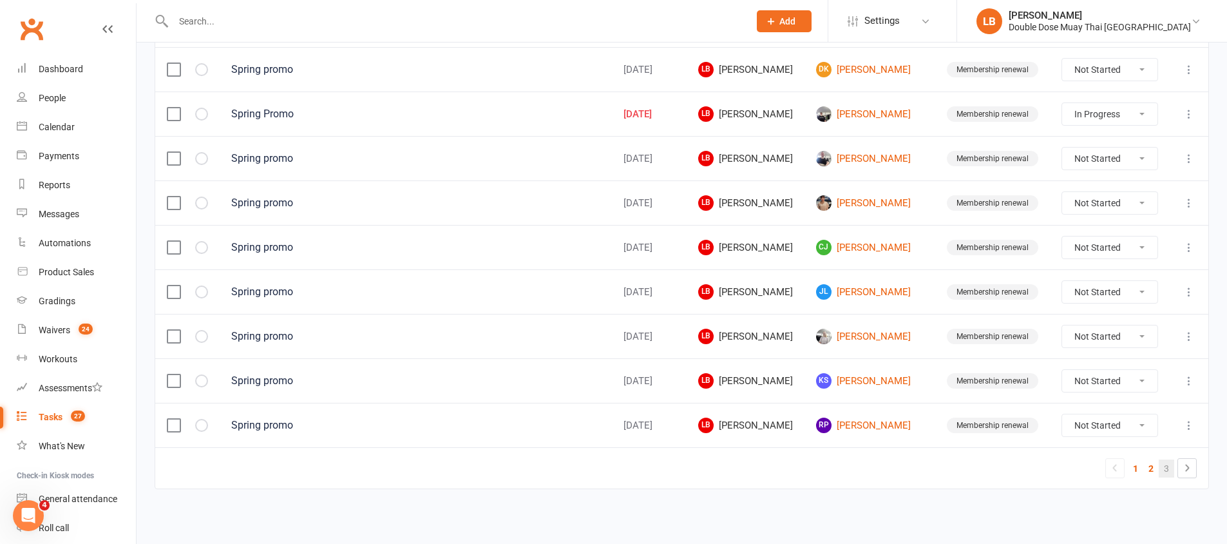
select select "started"
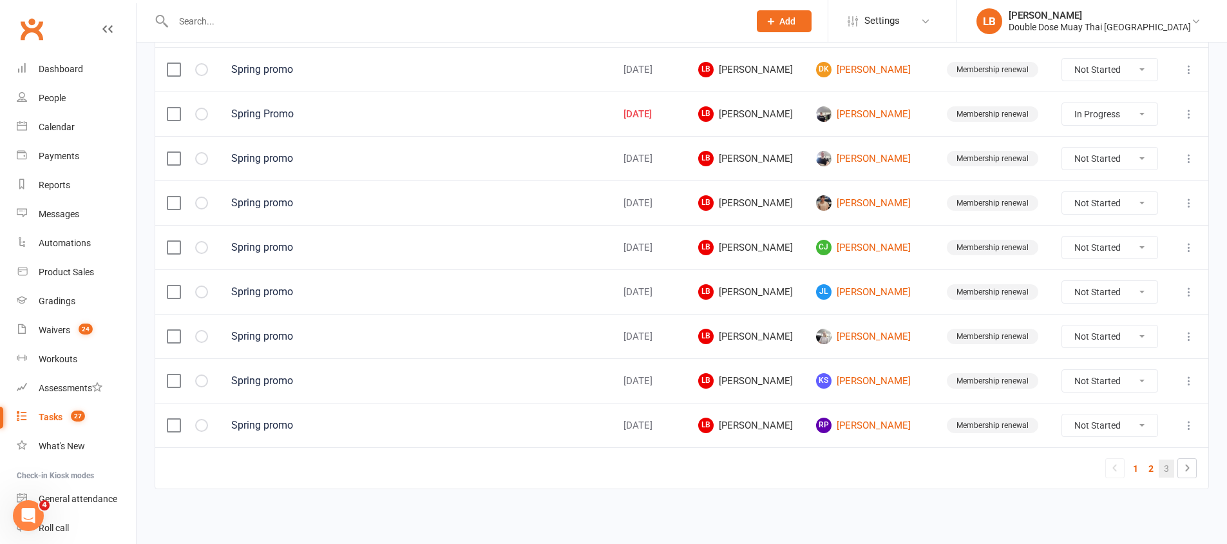
select select "started"
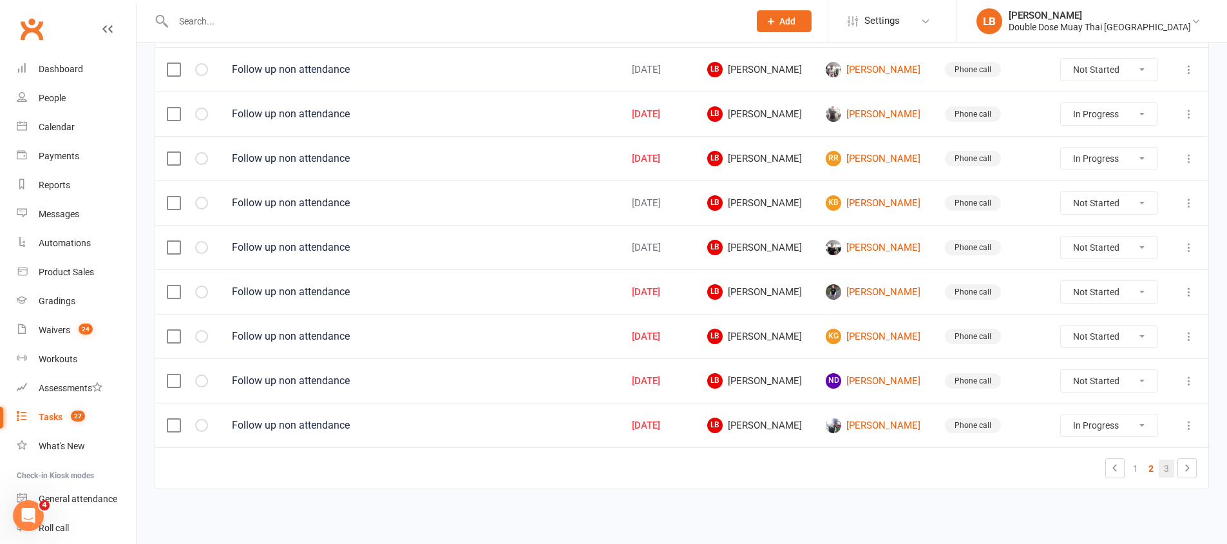
scroll to position [911, 0]
click at [875, 376] on link "ND [PERSON_NAME]" at bounding box center [873, 380] width 95 height 15
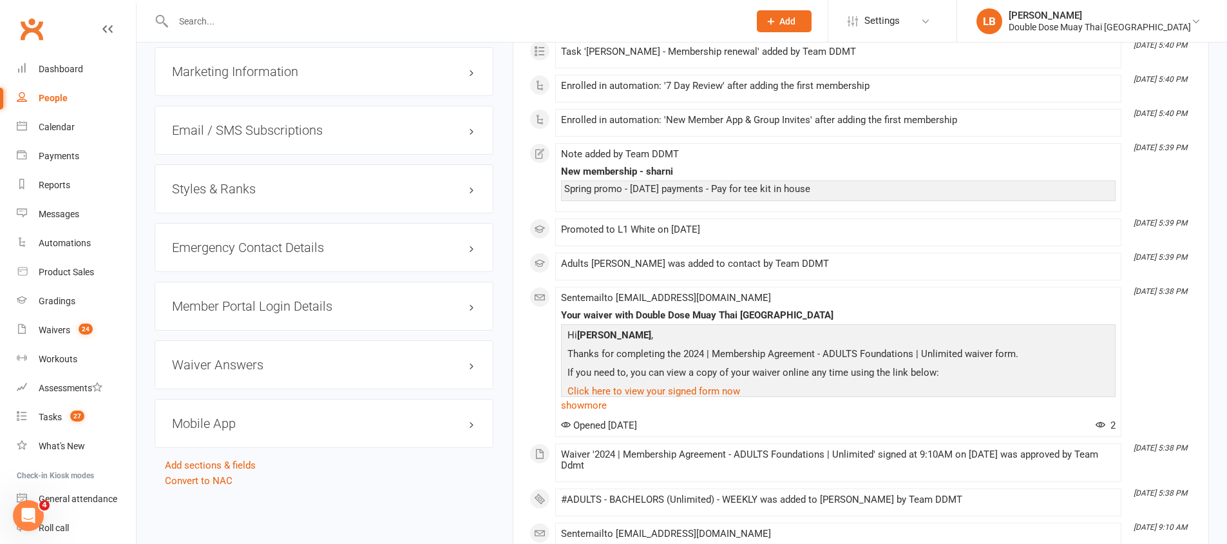
scroll to position [1118, 0]
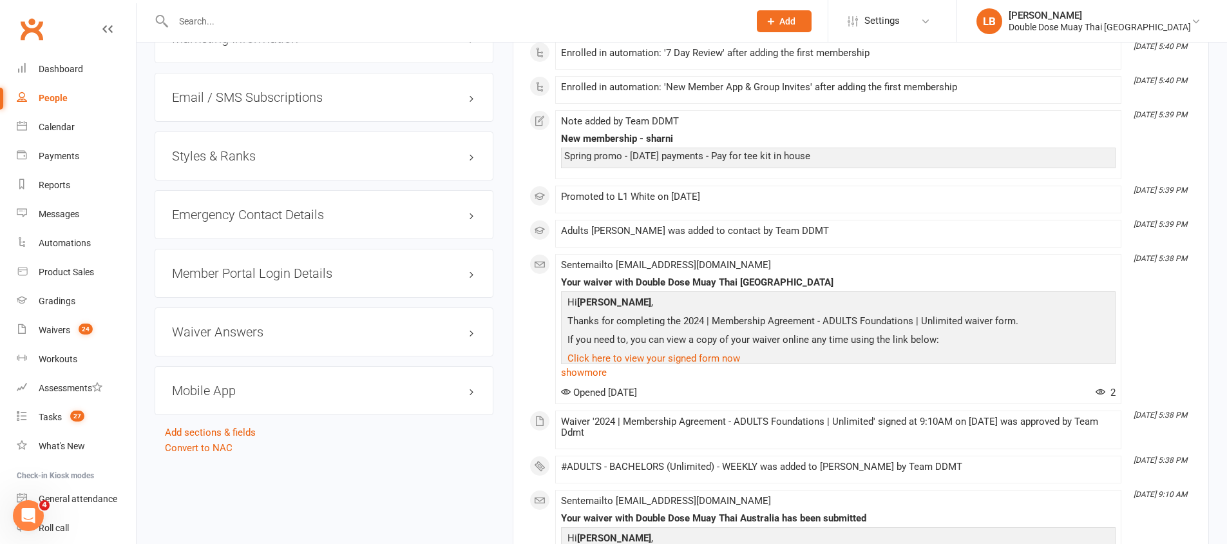
click at [645, 162] on div "Spring promo - [DATE] payments - Pay for tee kit in house" at bounding box center [838, 156] width 548 height 11
drag, startPoint x: 645, startPoint y: 169, endPoint x: 721, endPoint y: 154, distance: 76.9
click at [708, 154] on div "New membership - sharni Spring promo - [DATE] payments - Pay for tee kit in hou…" at bounding box center [838, 150] width 554 height 35
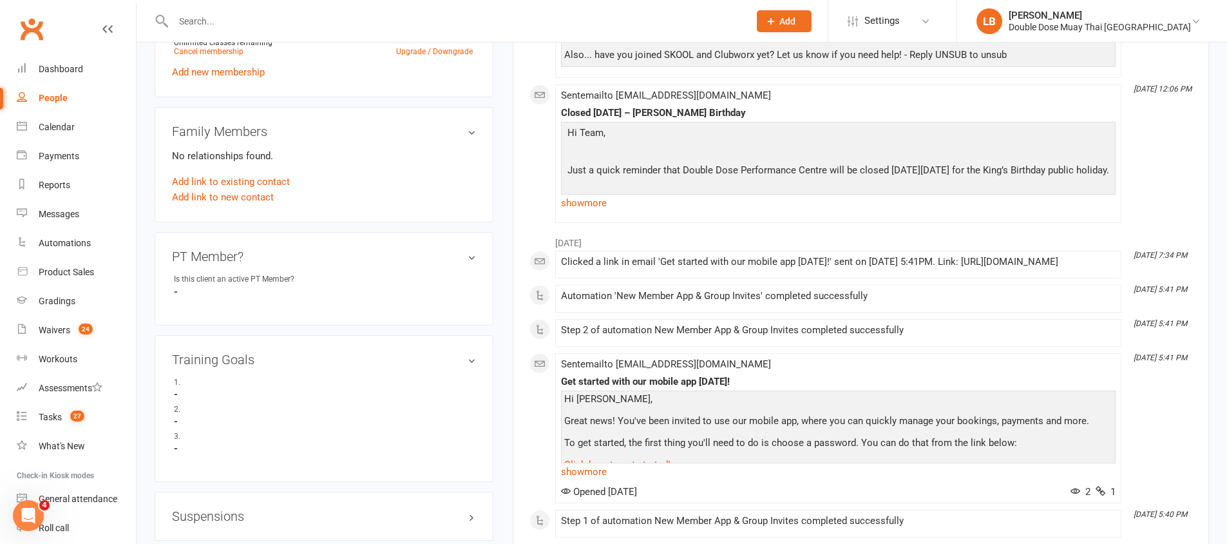
scroll to position [584, 0]
click at [76, 67] on div "Dashboard" at bounding box center [61, 69] width 44 height 10
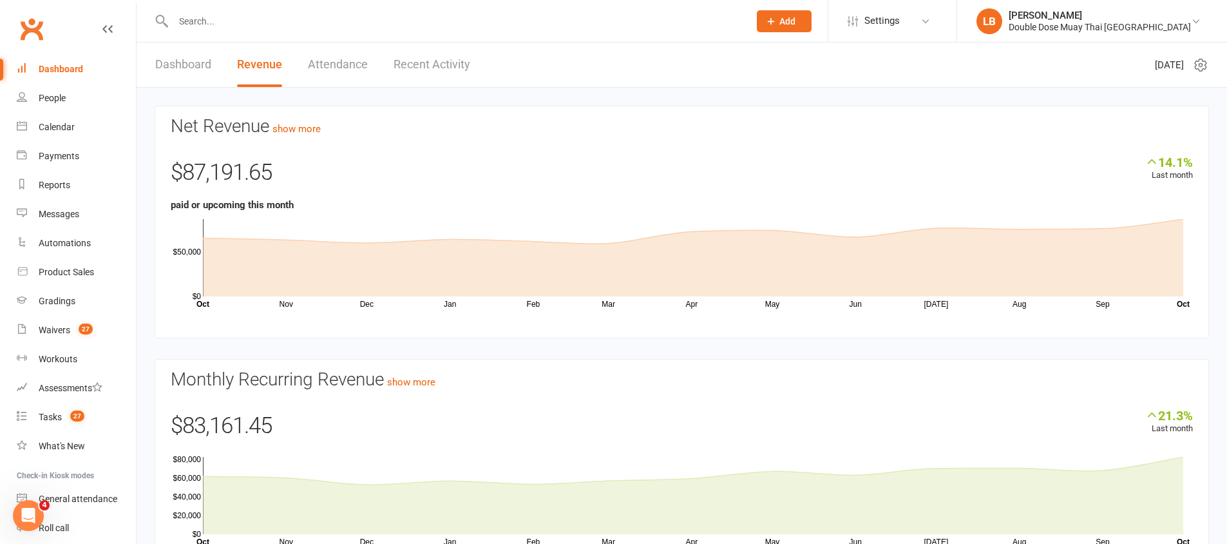
click at [199, 23] on input "text" at bounding box center [454, 21] width 571 height 18
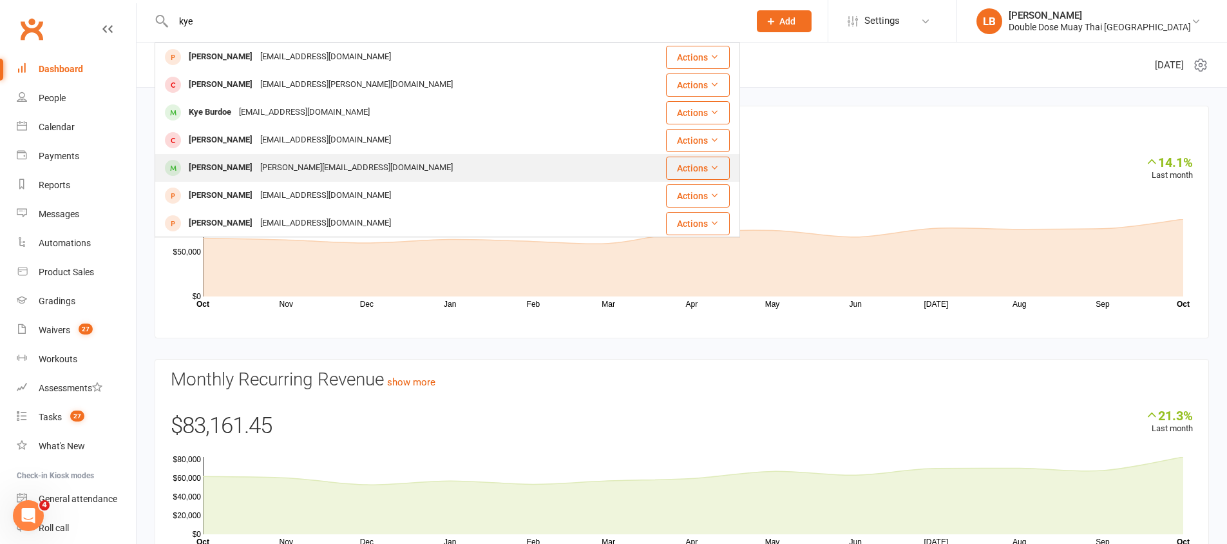
type input "kye"
click at [229, 169] on div "Kye Krcmar" at bounding box center [220, 167] width 71 height 19
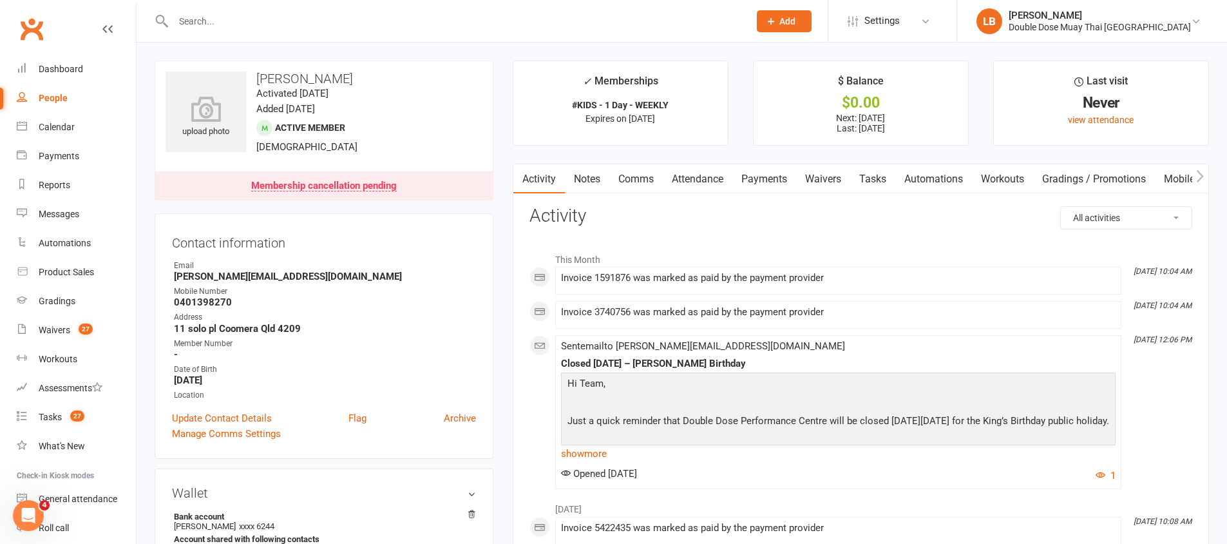
click at [766, 183] on link "Payments" at bounding box center [764, 179] width 64 height 30
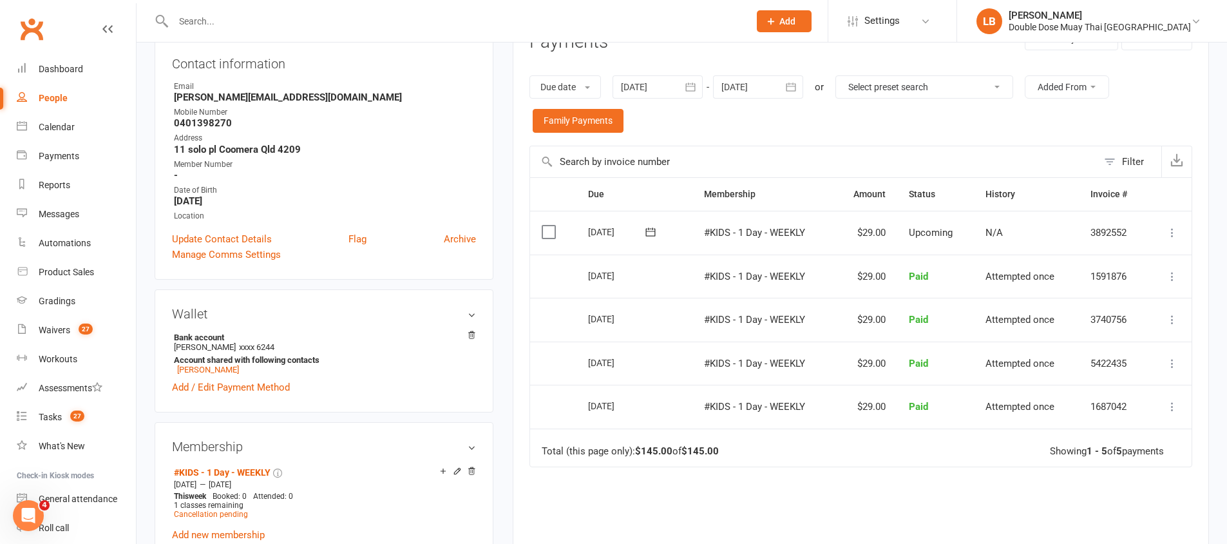
scroll to position [181, 0]
click at [1179, 406] on button at bounding box center [1171, 404] width 15 height 15
click at [907, 461] on td "Total (this page only): $145.00 of $145.00 Showing 1 - 5 of 5 payments" at bounding box center [860, 445] width 661 height 39
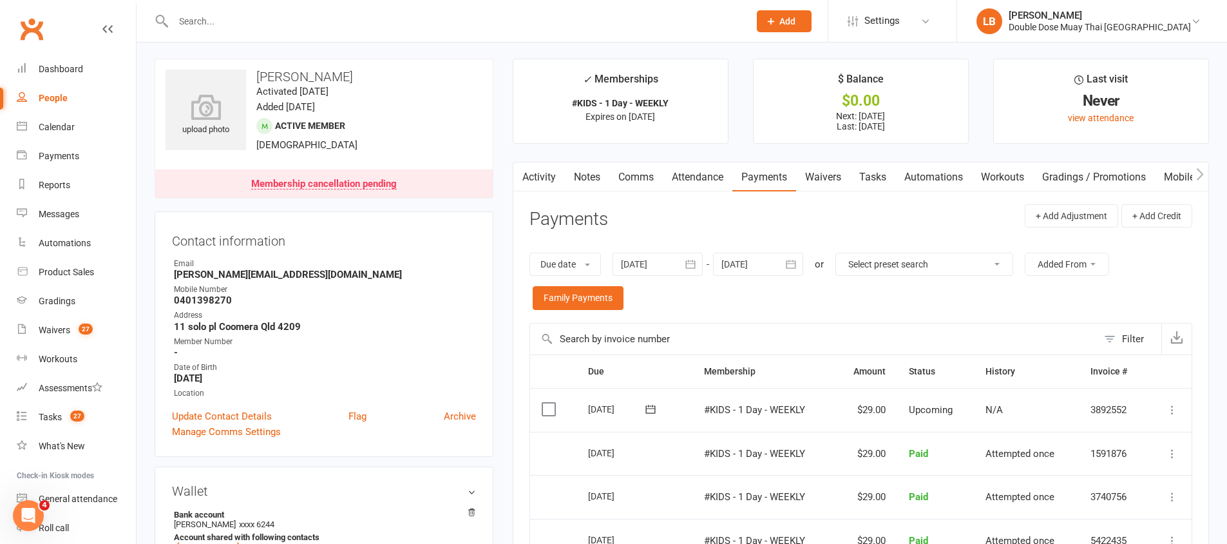
scroll to position [0, 0]
